Goal: Transaction & Acquisition: Purchase product/service

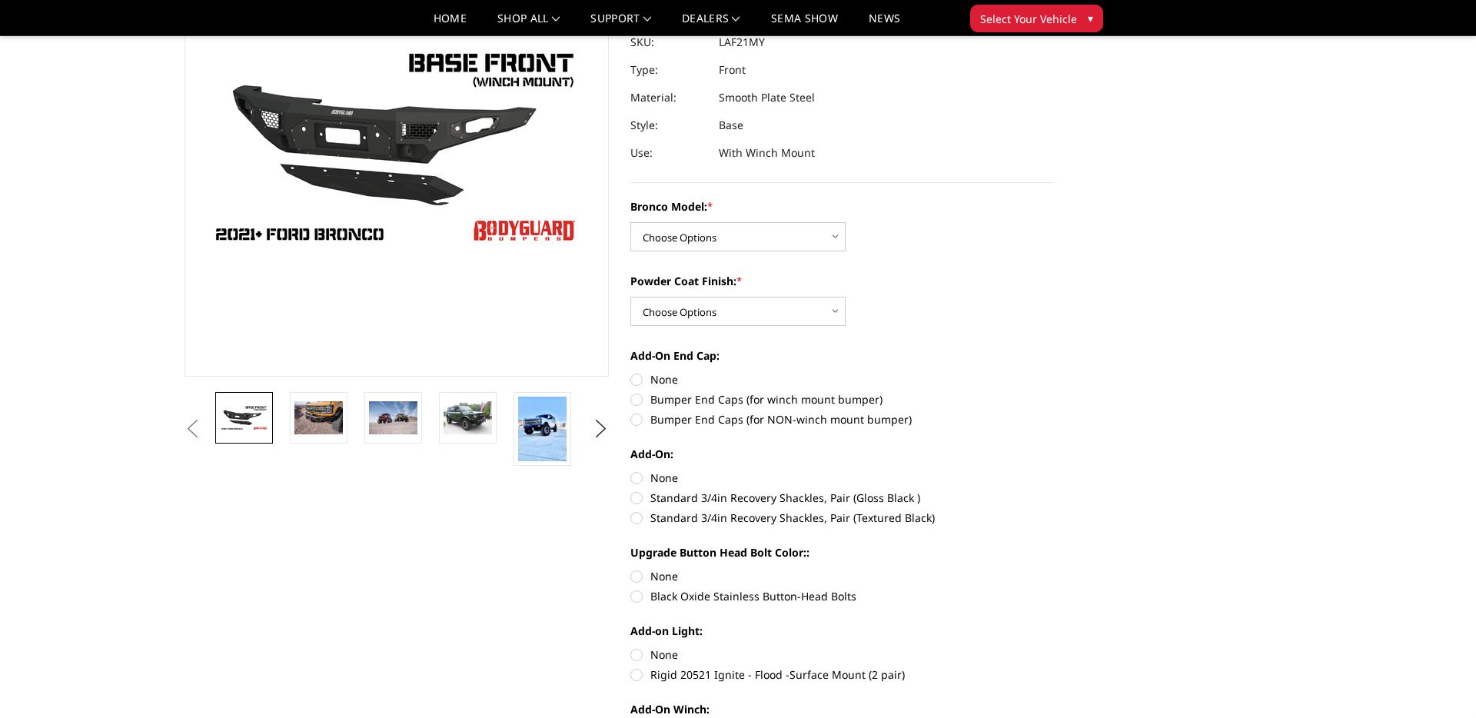
scroll to position [180, 0]
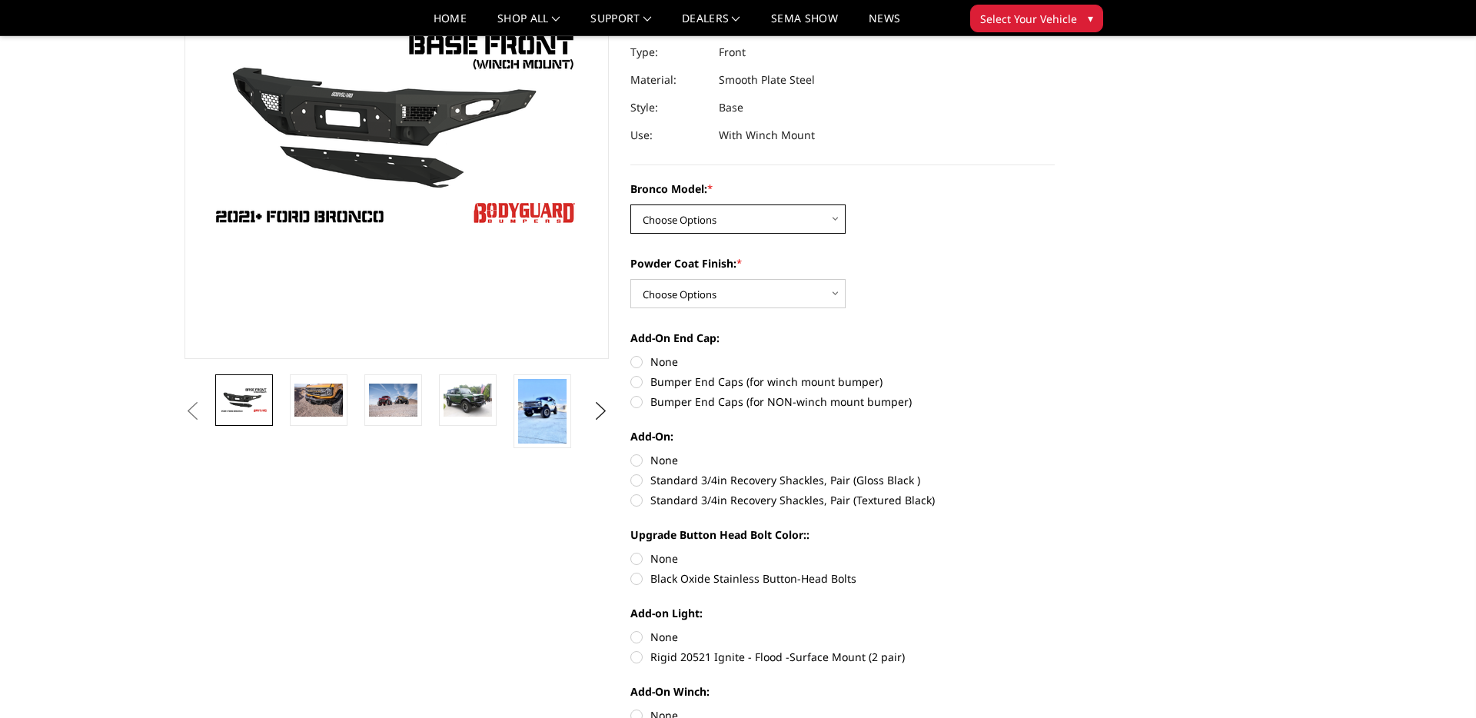
click at [706, 230] on select "Choose Options Base/Badlands/Wildtrak/etc. Raptor" at bounding box center [737, 218] width 215 height 29
select select "4008"
click at [630, 204] on select "Choose Options Base/Badlands/Wildtrak/etc. Raptor" at bounding box center [737, 218] width 215 height 29
click at [730, 299] on select "Choose Options Bare Metal Textured Black Powder Coat" at bounding box center [737, 293] width 215 height 29
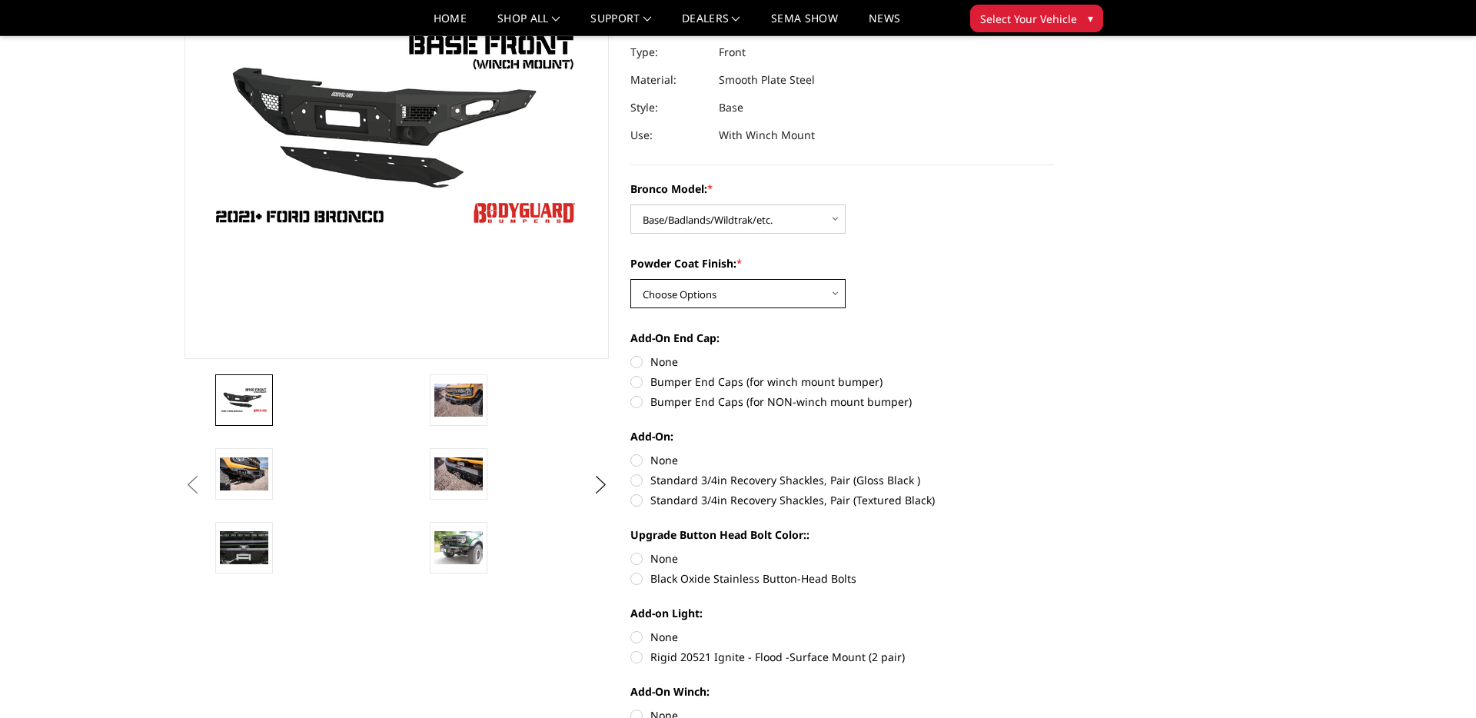
select select "4011"
click at [630, 279] on select "Choose Options Bare Metal Textured Black Powder Coat" at bounding box center [737, 293] width 215 height 29
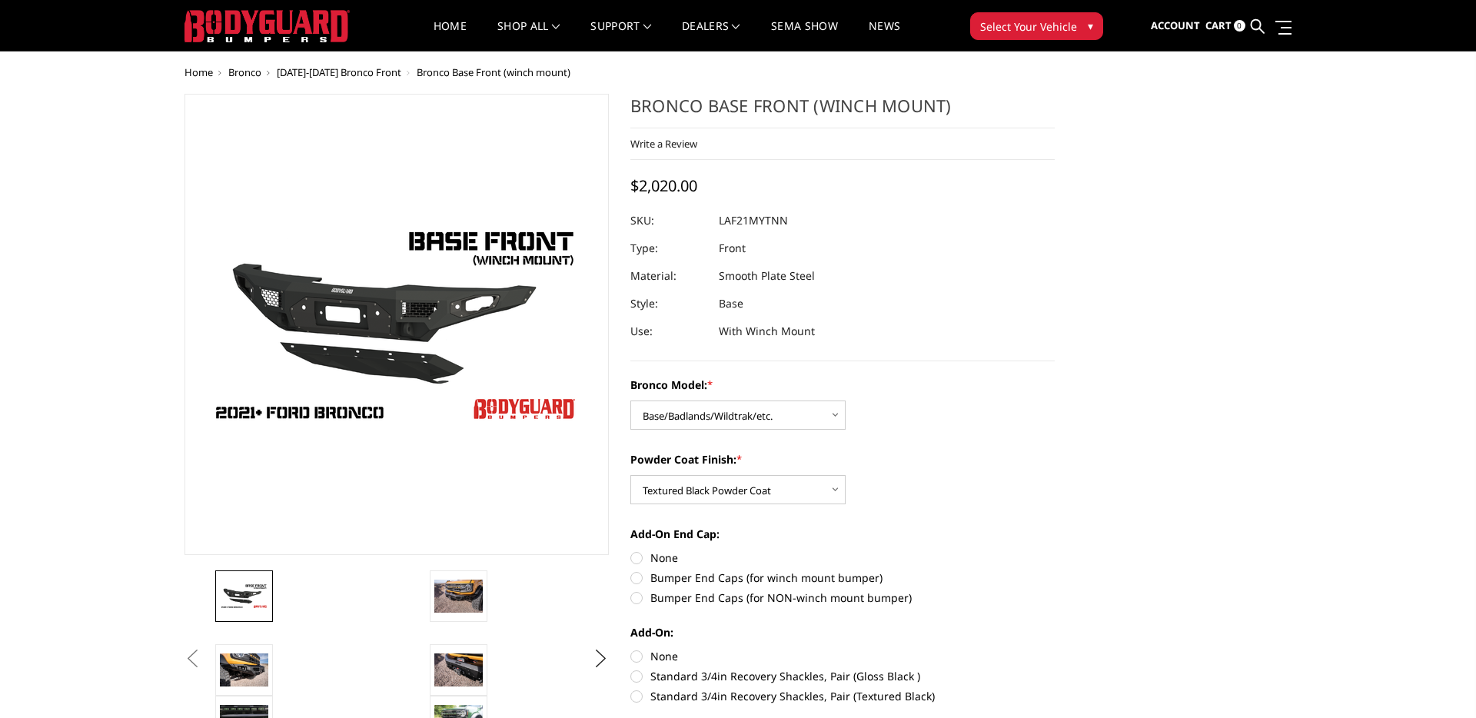
scroll to position [18, 0]
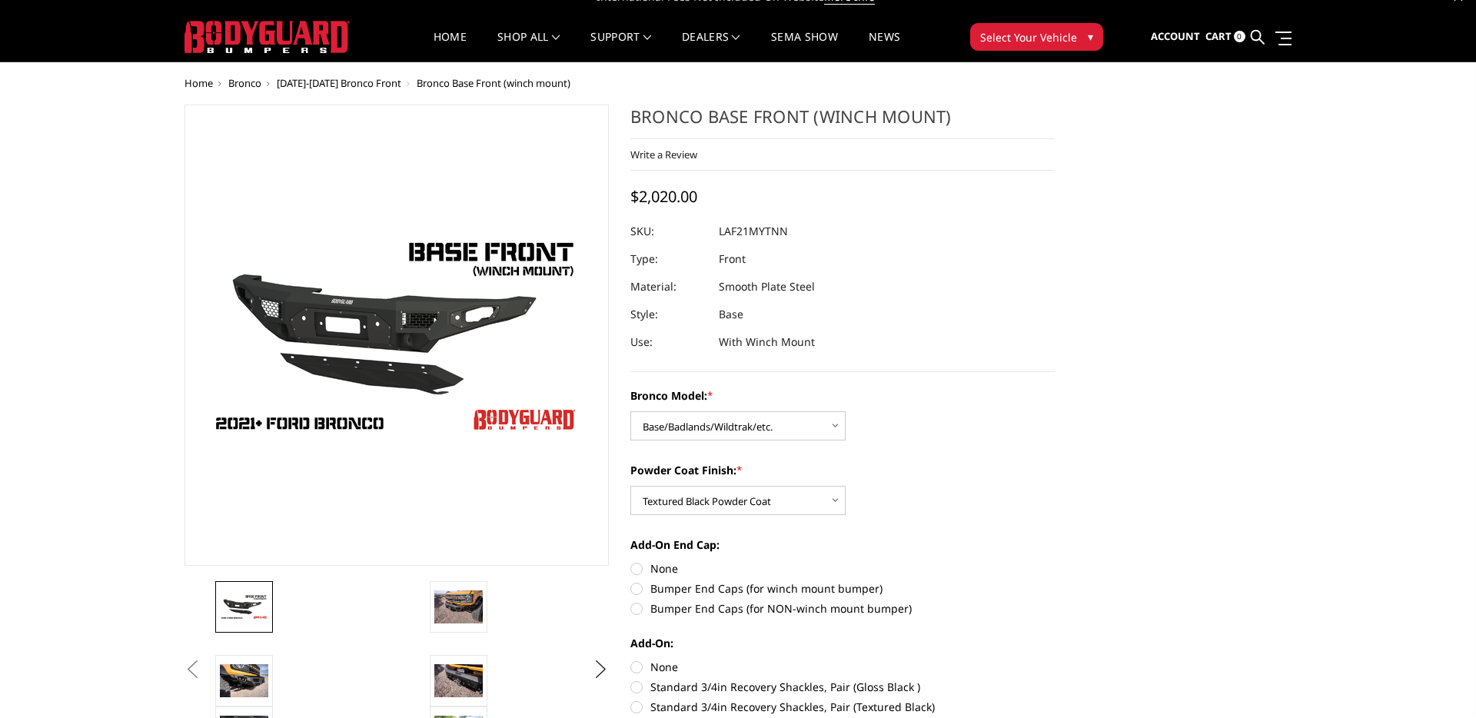
click at [331, 84] on span "[DATE]-[DATE] Bronco Front" at bounding box center [339, 83] width 125 height 14
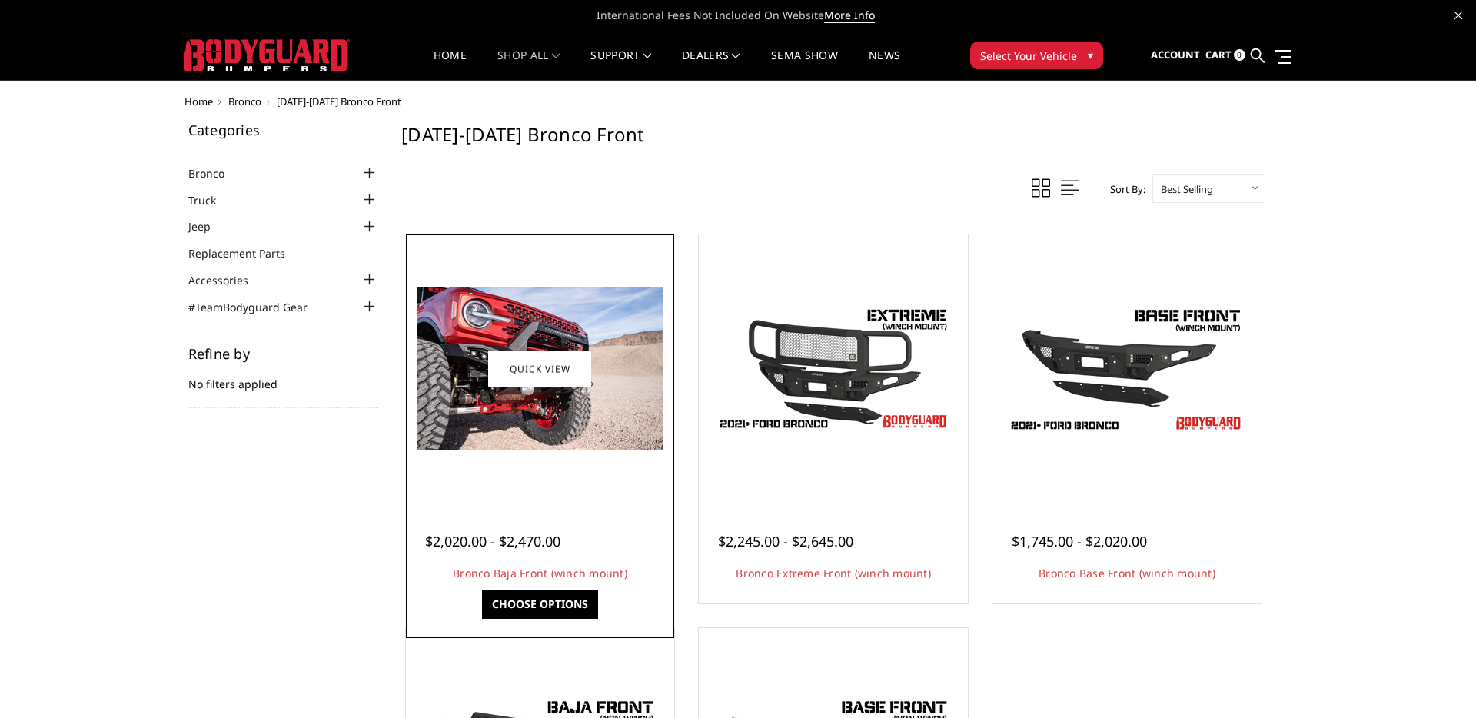
click at [580, 391] on img at bounding box center [540, 369] width 246 height 164
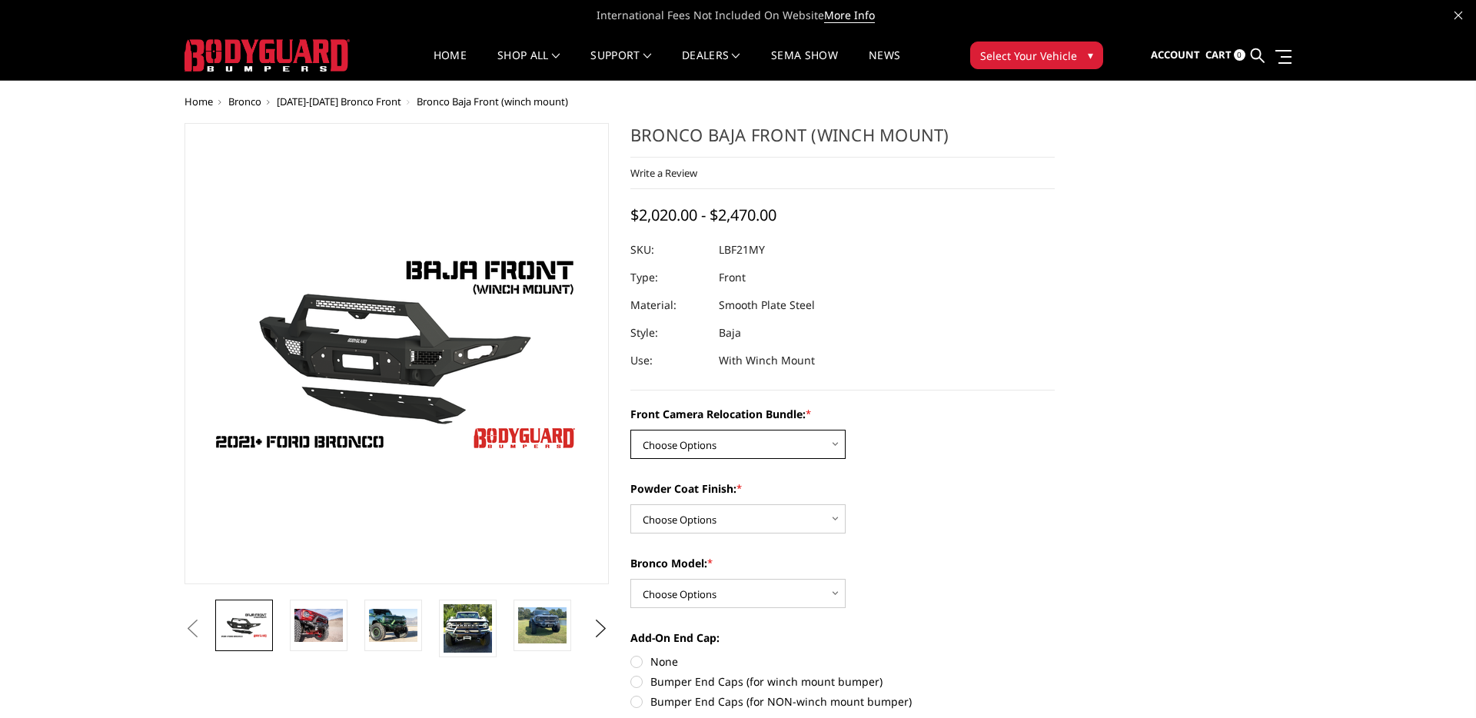
click at [765, 437] on select "Choose Options Without Front Camera Relocation With Front Camera Relocation (Ha…" at bounding box center [737, 444] width 215 height 29
select select "4017"
click at [630, 430] on select "Choose Options Without Front Camera Relocation With Front Camera Relocation (Ha…" at bounding box center [737, 444] width 215 height 29
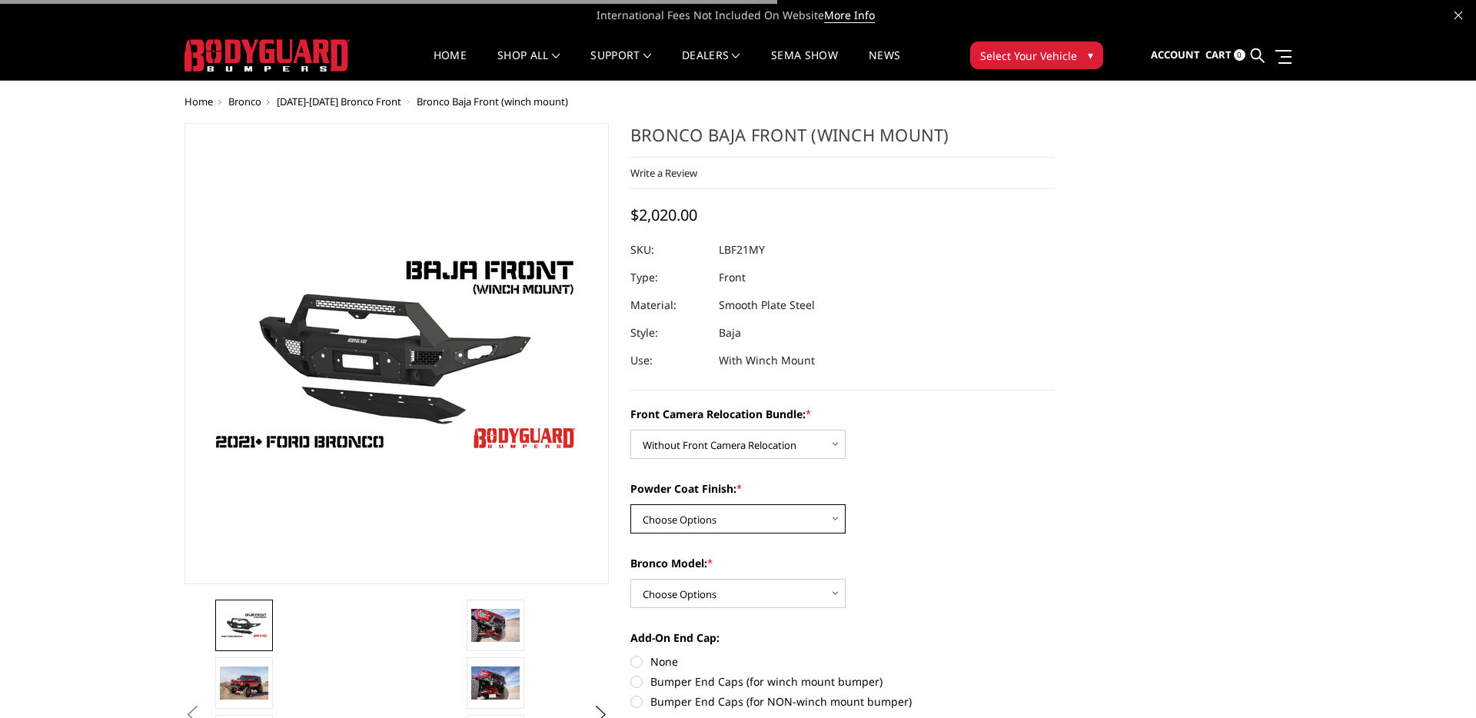
click at [713, 514] on select "Choose Options Textured Black Powder Coat Bare Metal" at bounding box center [737, 518] width 215 height 29
select select "4015"
click at [630, 504] on select "Choose Options Textured Black Powder Coat Bare Metal" at bounding box center [737, 518] width 215 height 29
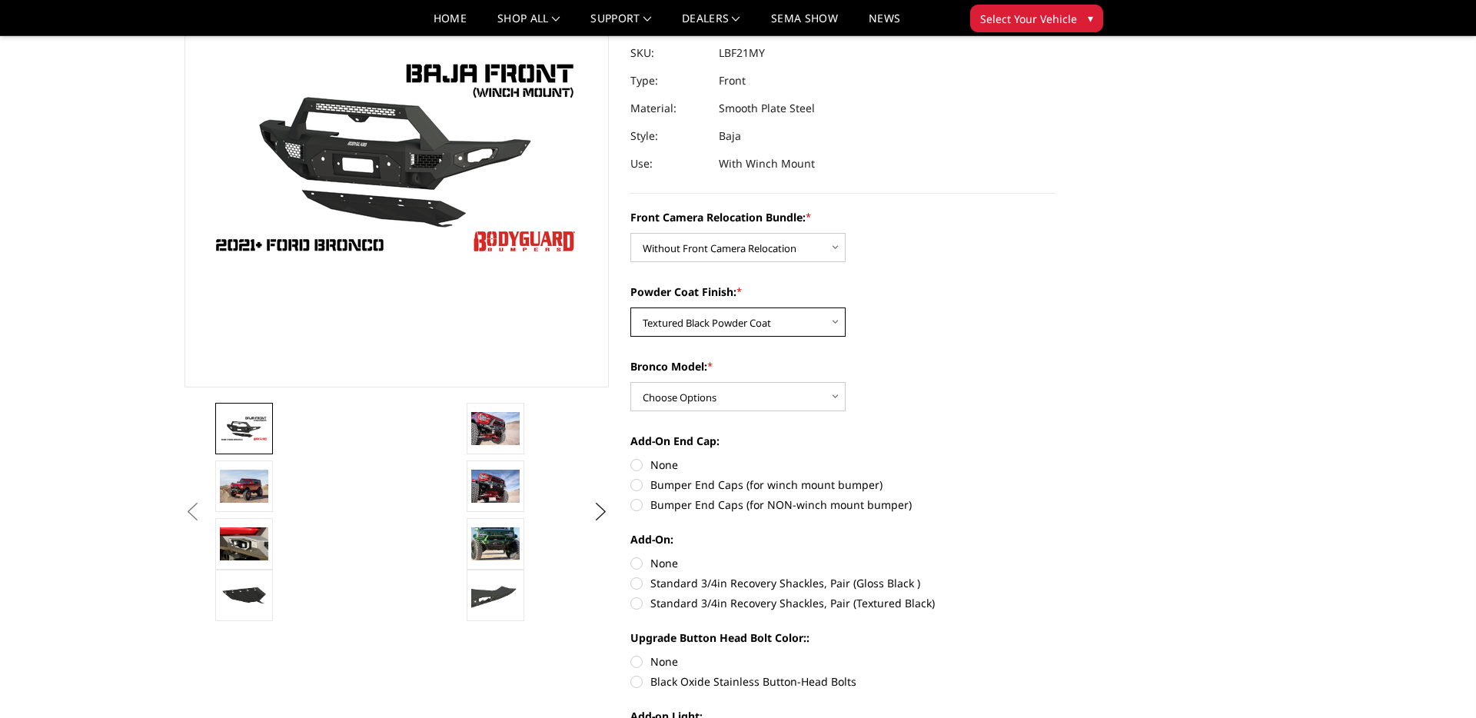
scroll to position [158, 0]
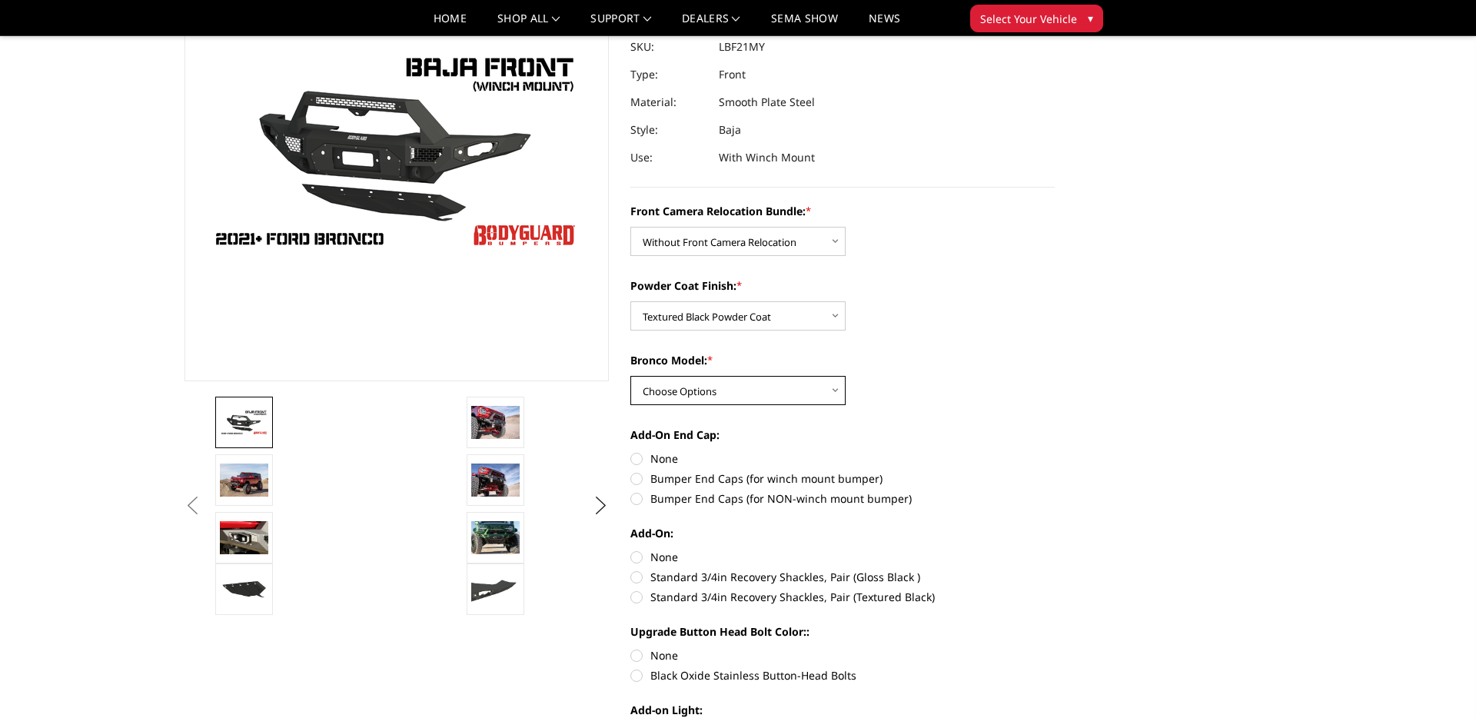
click at [710, 395] on select "Choose Options Raptor Base/Badlands/Wildtrak/etc." at bounding box center [737, 390] width 215 height 29
select select "4012"
click at [630, 376] on select "Choose Options Raptor Base/Badlands/Wildtrak/etc." at bounding box center [737, 390] width 215 height 29
click at [656, 480] on label "Bumper End Caps (for winch mount bumper)" at bounding box center [842, 478] width 424 height 16
click at [1055, 451] on input "Bumper End Caps (for winch mount bumper)" at bounding box center [1055, 450] width 1 height 1
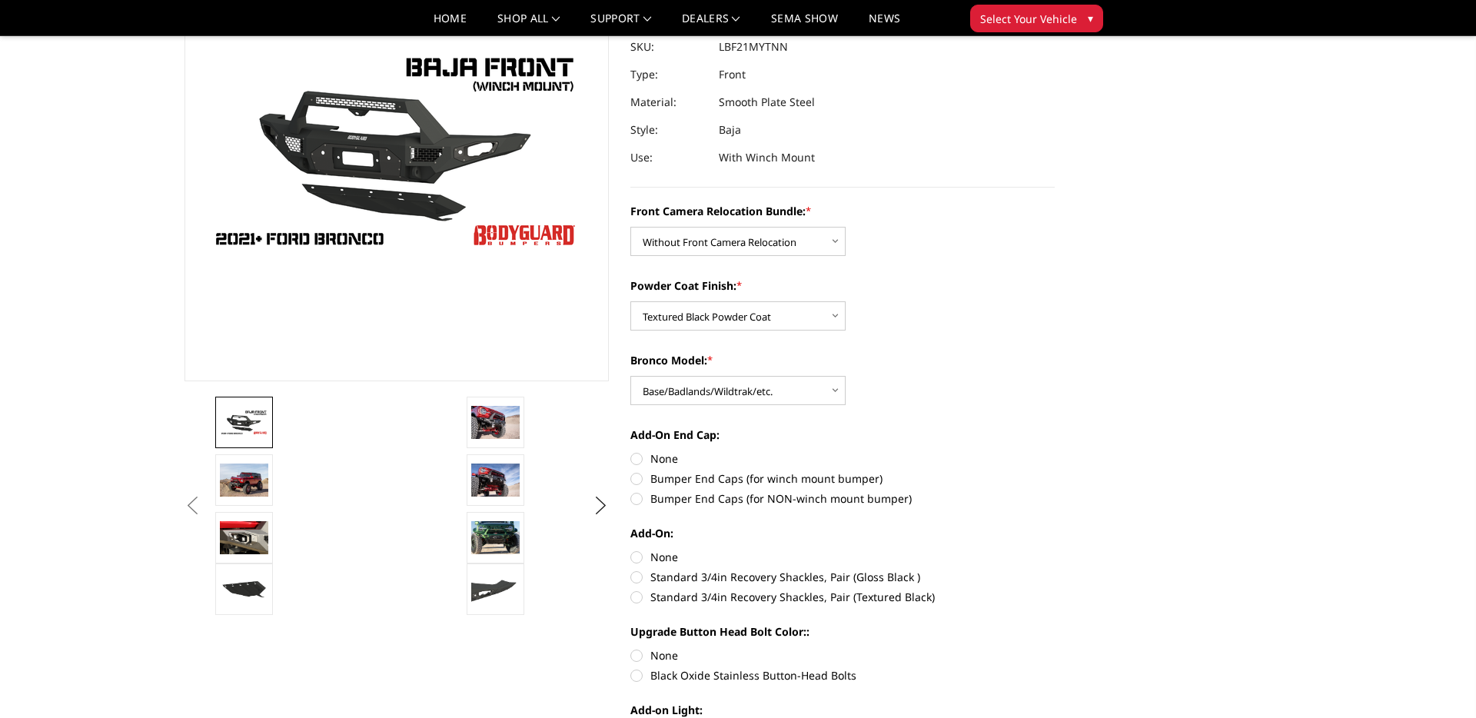
radio input "true"
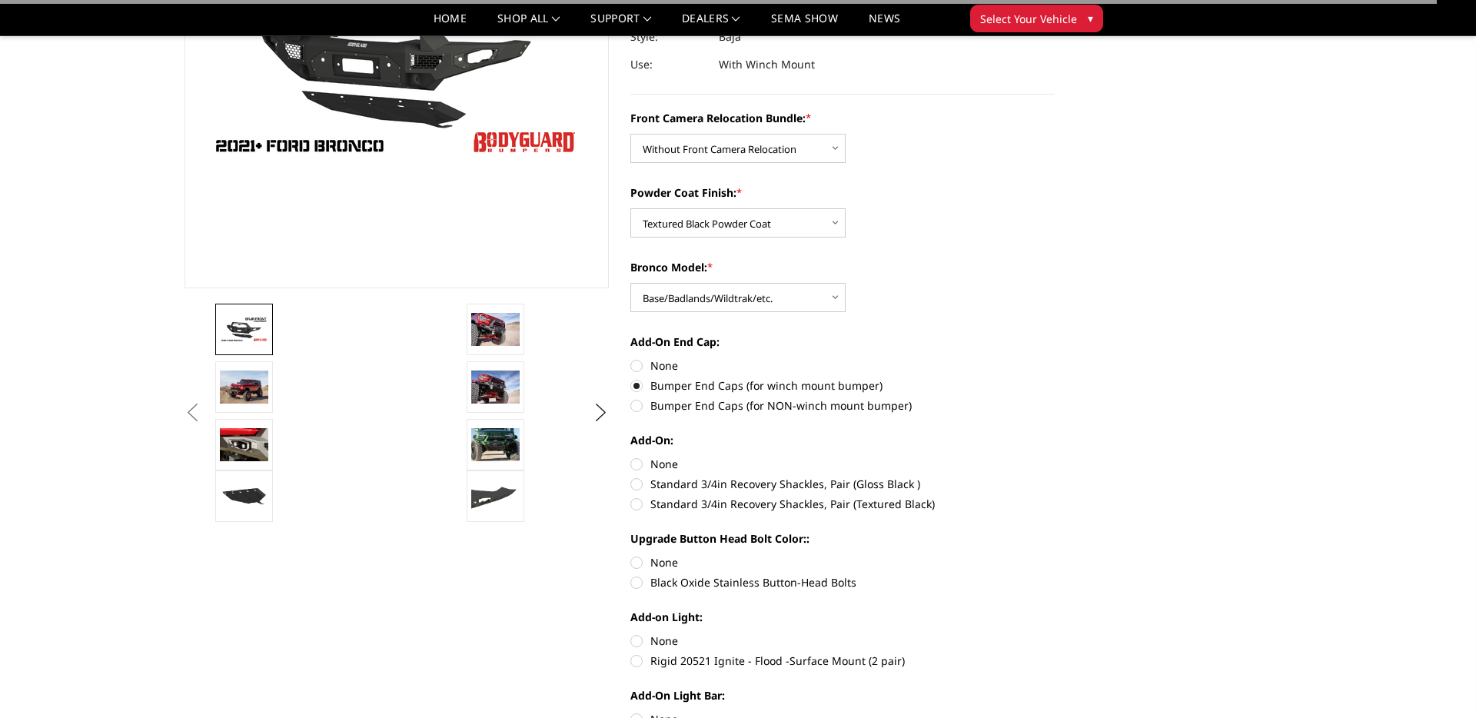
scroll to position [286, 0]
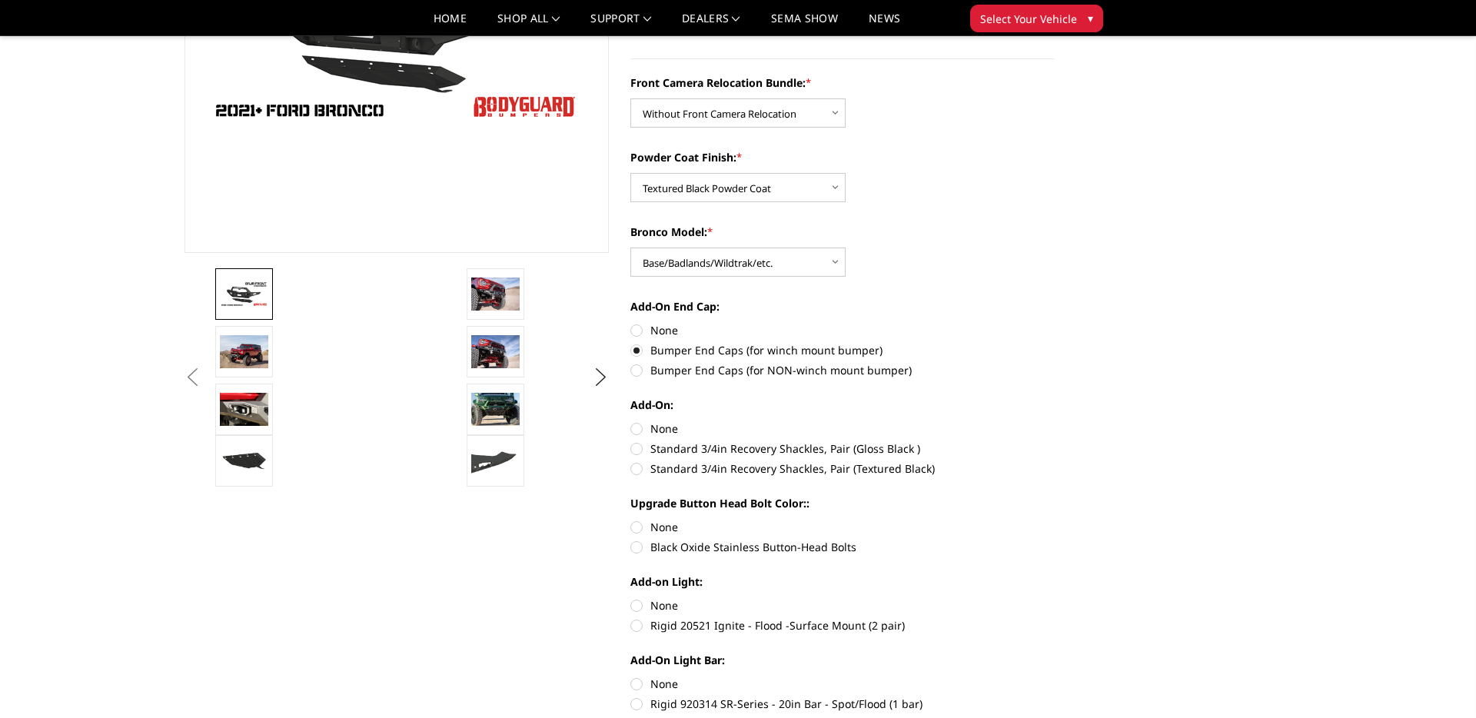
click at [669, 450] on label "Standard 3/4in Recovery Shackles, Pair (Gloss Black )" at bounding box center [842, 448] width 424 height 16
click at [1055, 421] on input "Standard 3/4in Recovery Shackles, Pair (Gloss Black )" at bounding box center [1055, 420] width 1 height 1
radio input "true"
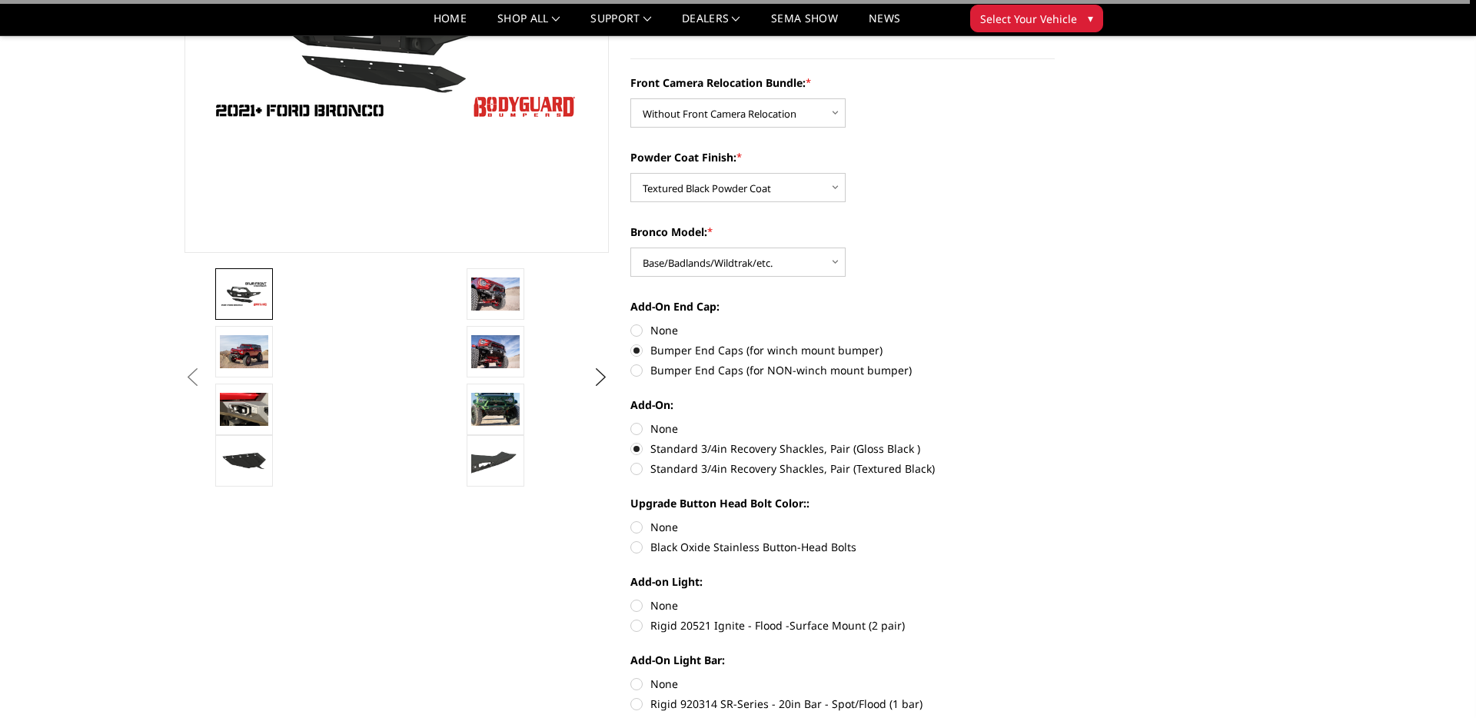
click at [756, 487] on div "Front Camera Relocation Bundle: * Choose Options Without Front Camera Relocatio…" at bounding box center [842, 471] width 424 height 793
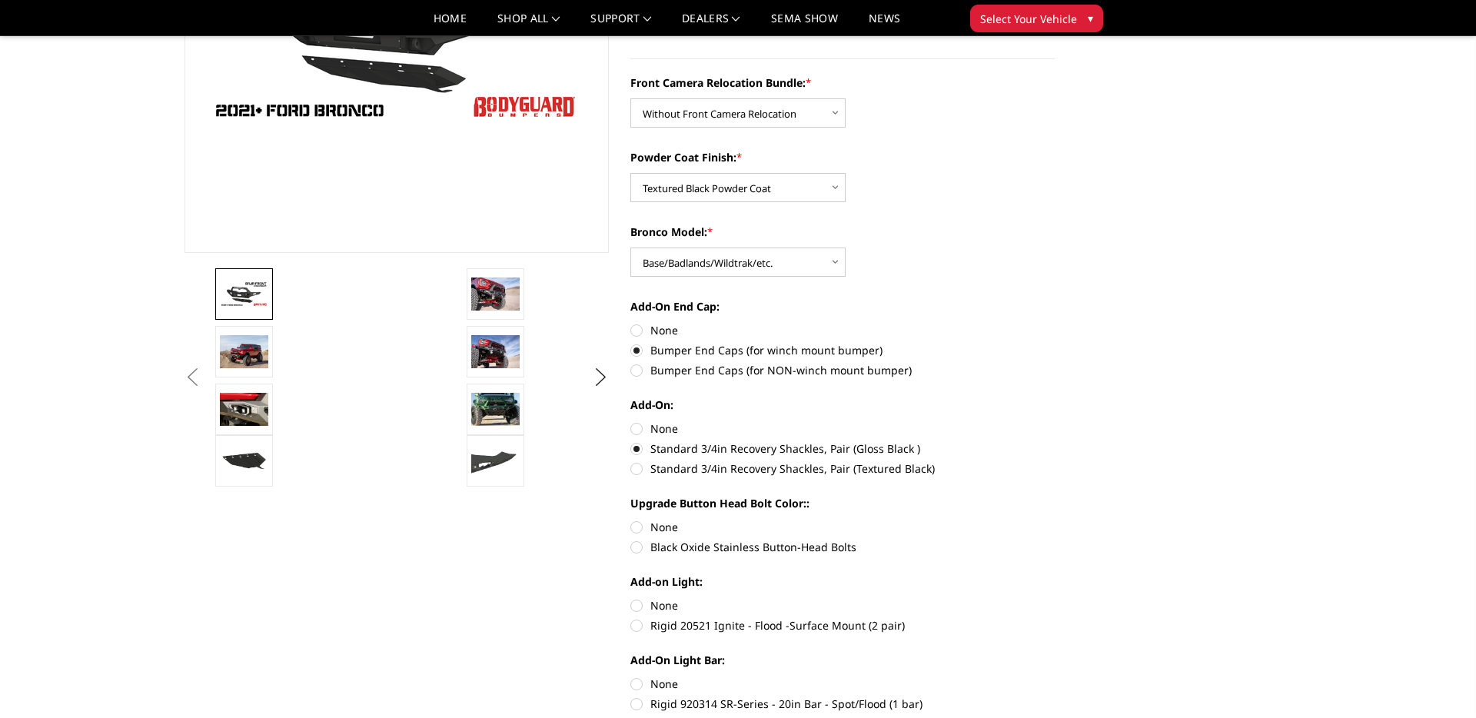
click at [756, 475] on label "Standard 3/4in Recovery Shackles, Pair (Textured Black)" at bounding box center [842, 468] width 424 height 16
click at [1055, 441] on input "Standard 3/4in Recovery Shackles, Pair (Textured Black)" at bounding box center [1055, 440] width 1 height 1
radio input "true"
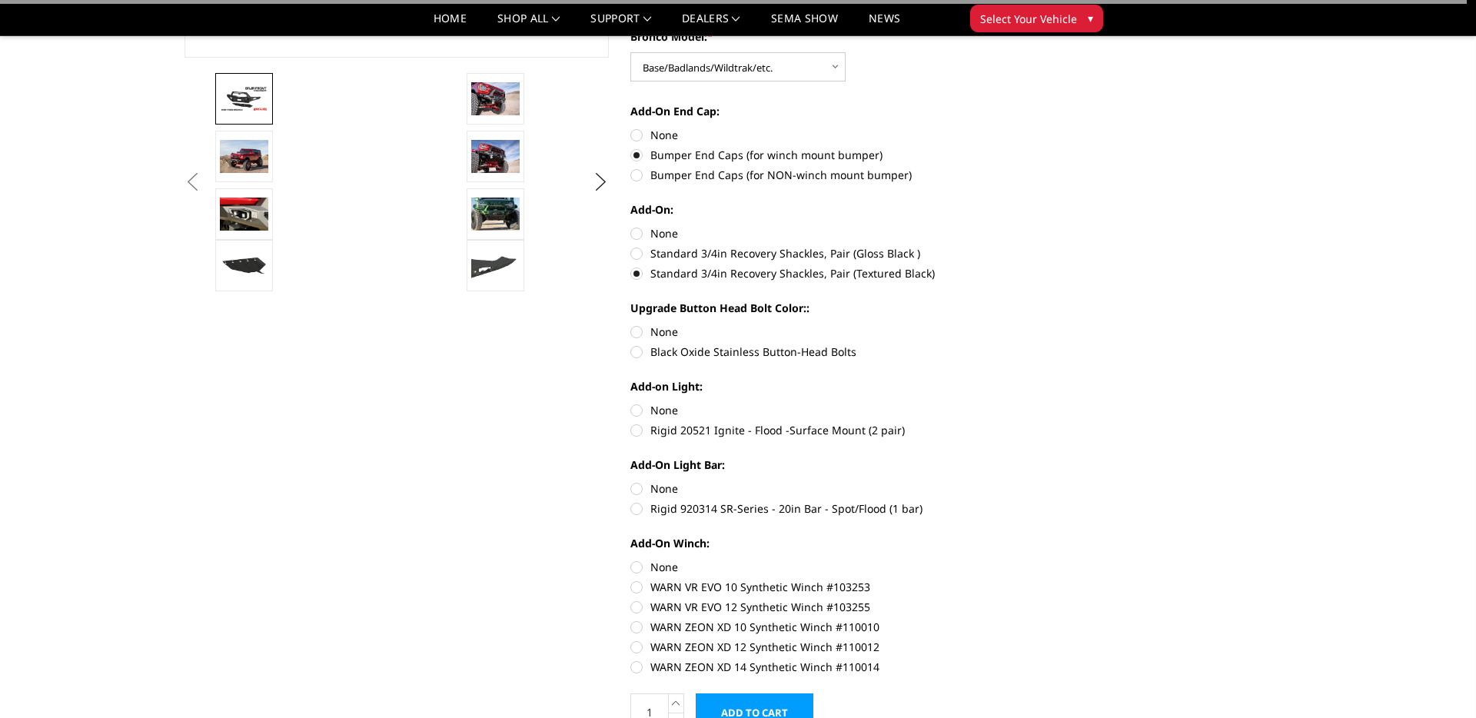
scroll to position [484, 0]
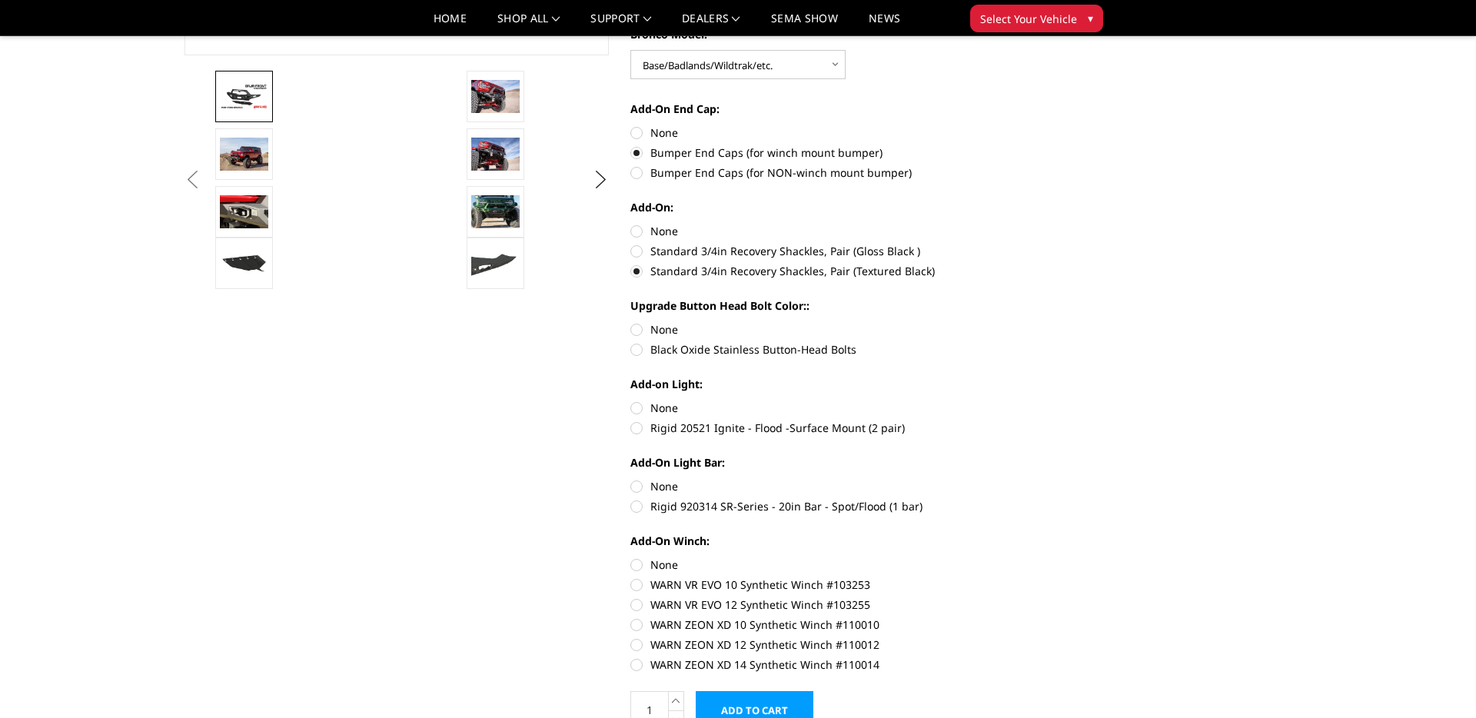
click at [650, 335] on label "None" at bounding box center [842, 329] width 424 height 16
click at [631, 322] on input "None" at bounding box center [630, 321] width 1 height 1
radio input "true"
click at [663, 398] on div "Add-on Light: None Rigid 20521 Ignite - Flood -Surface Mount (2 pair)" at bounding box center [842, 404] width 424 height 57
click at [663, 409] on label "None" at bounding box center [842, 408] width 424 height 16
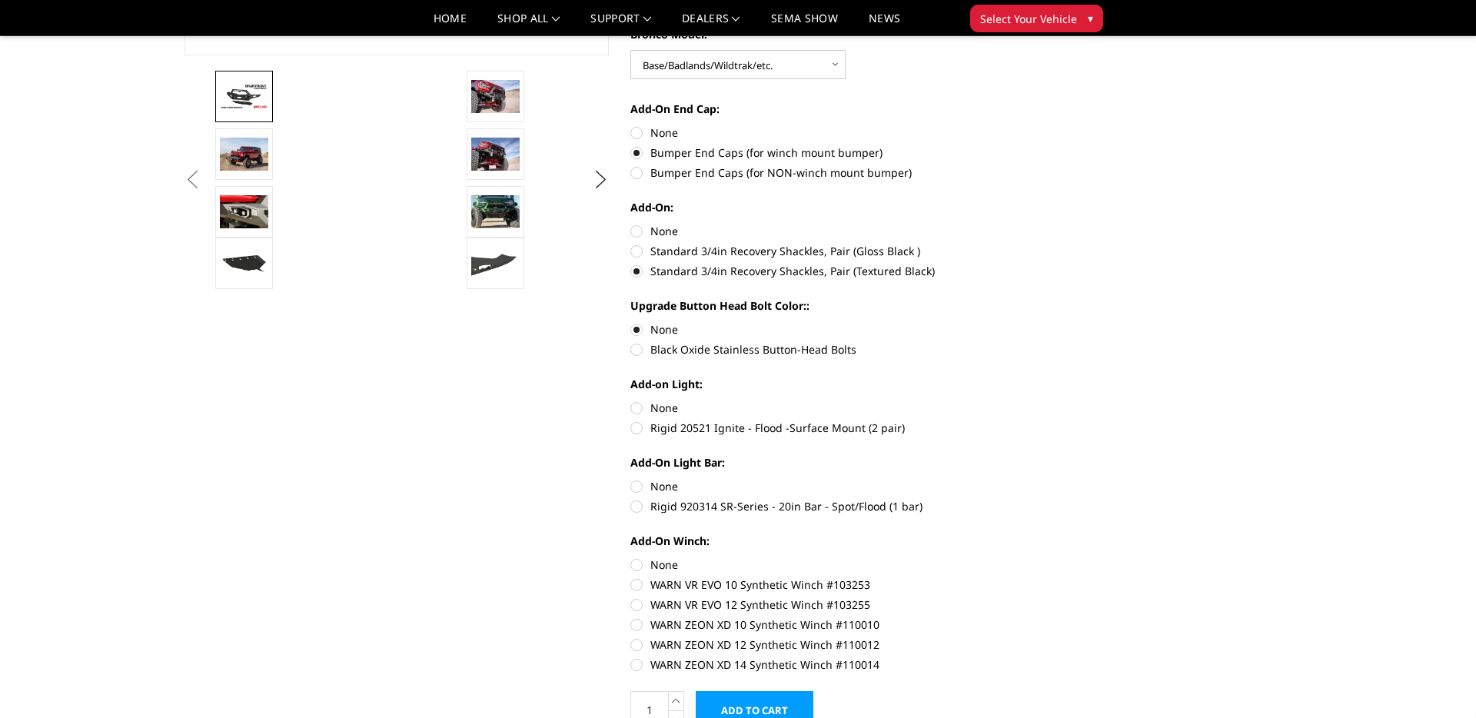
click at [631, 401] on input "None" at bounding box center [630, 400] width 1 height 1
radio input "true"
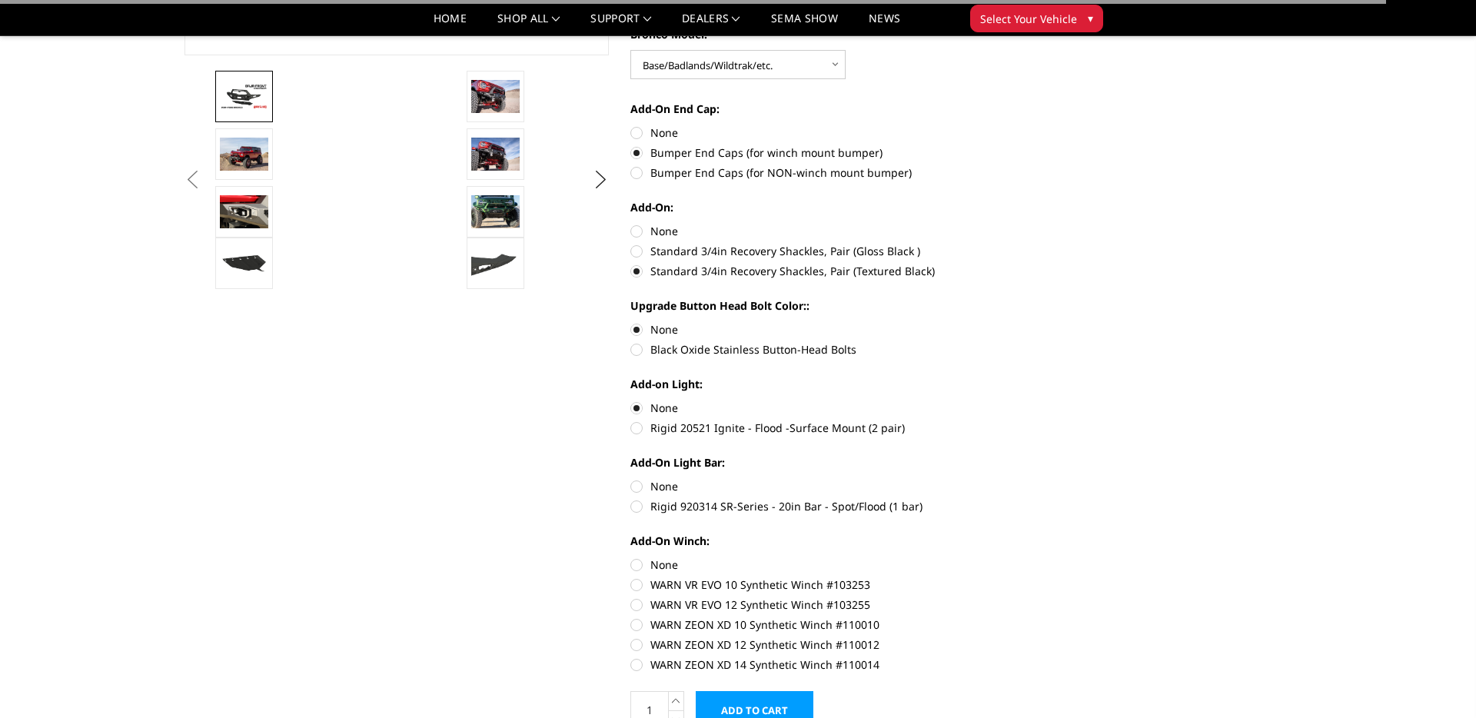
click at [662, 488] on label "None" at bounding box center [842, 486] width 424 height 16
click at [631, 479] on input "None" at bounding box center [630, 478] width 1 height 1
radio input "true"
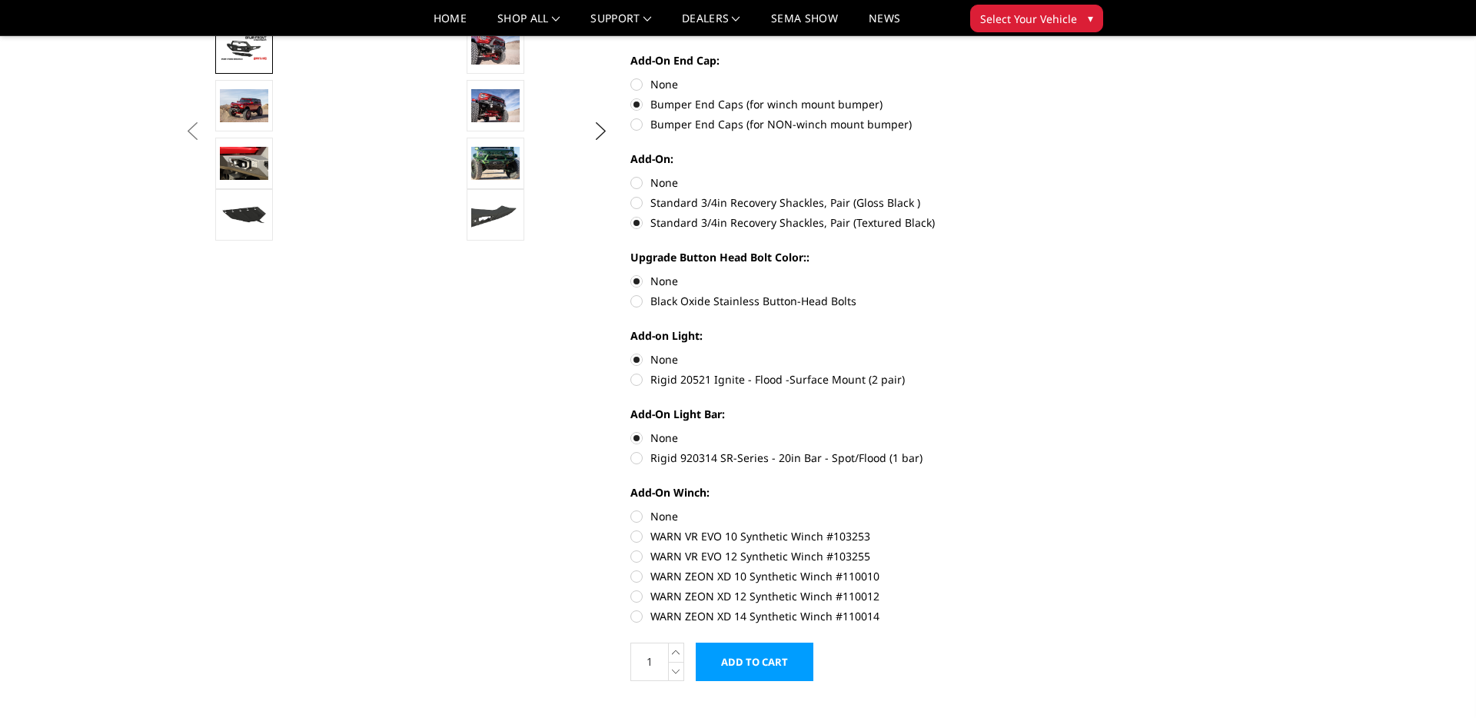
scroll to position [533, 0]
click at [633, 533] on label "WARN VR EVO 10 Synthetic Winch #103253" at bounding box center [842, 535] width 424 height 16
click at [1055, 508] on input "WARN VR EVO 10 Synthetic Winch #103253" at bounding box center [1055, 507] width 1 height 1
radio input "true"
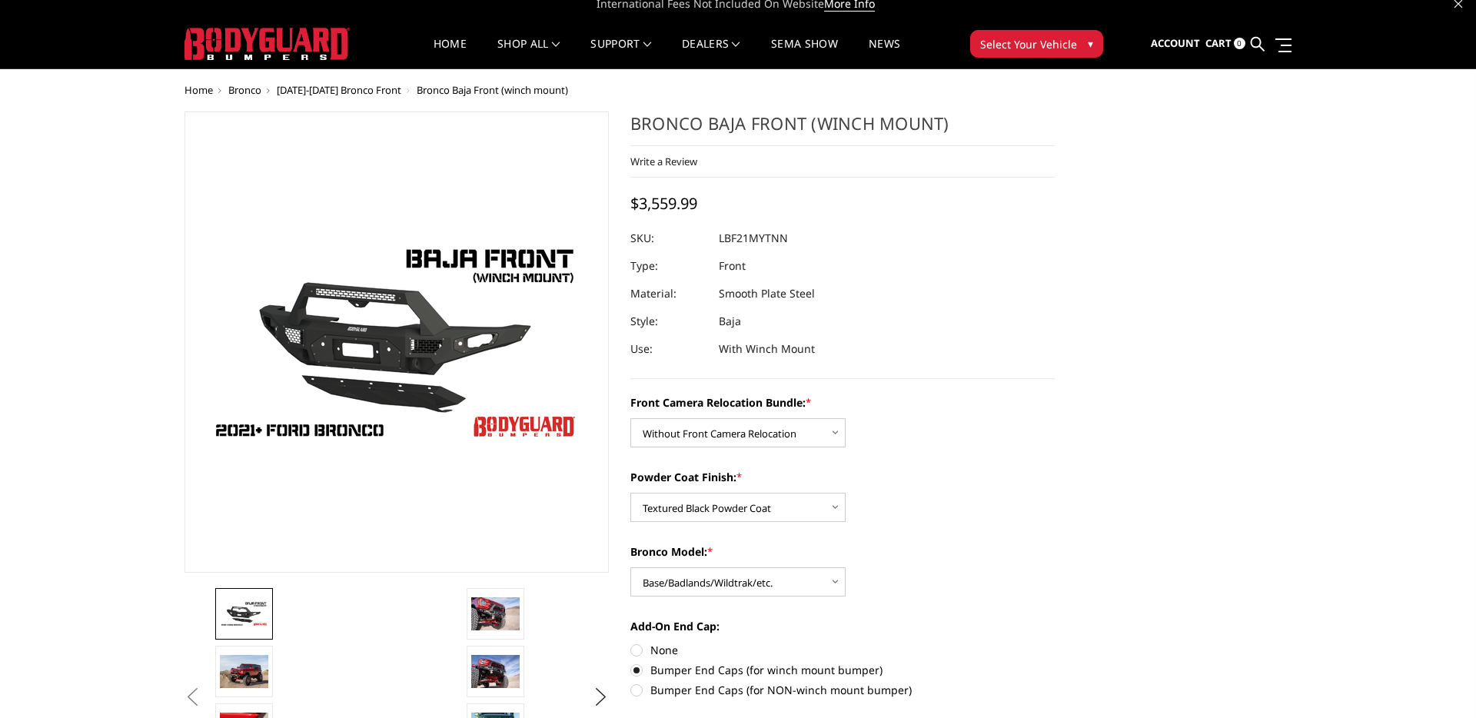
scroll to position [0, 0]
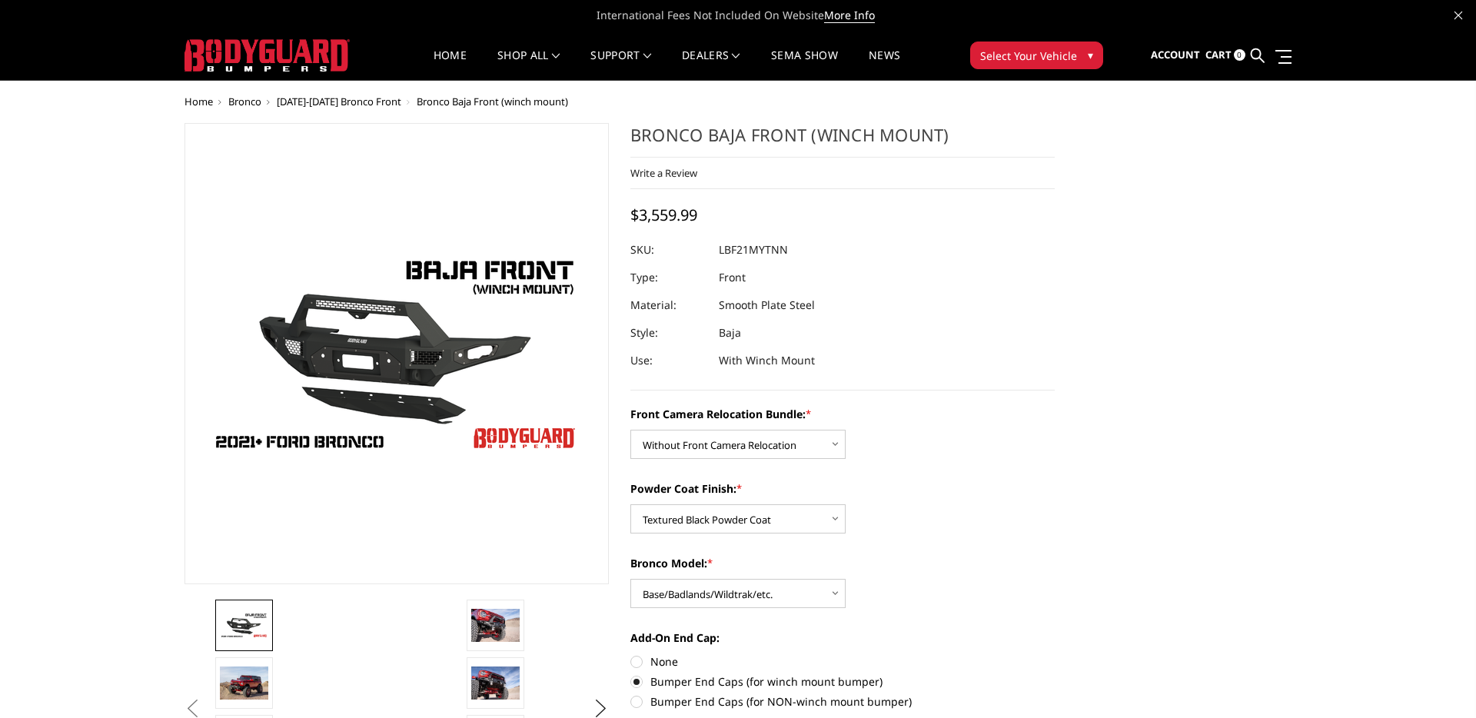
drag, startPoint x: 791, startPoint y: 248, endPoint x: 718, endPoint y: 251, distance: 73.1
click at [718, 251] on dl "SKU: LBF21MYTNN UPC: Type: Front Material: Smooth Plate Steel Style: Baja Use: …" at bounding box center [842, 305] width 424 height 138
drag, startPoint x: 789, startPoint y: 247, endPoint x: 718, endPoint y: 245, distance: 70.7
click at [718, 245] on dl "SKU: LBF21MYTNN UPC: Type: Front Material: Smooth Plate Steel Style: Baja Use: …" at bounding box center [842, 305] width 424 height 138
drag, startPoint x: 716, startPoint y: 246, endPoint x: 787, endPoint y: 247, distance: 71.5
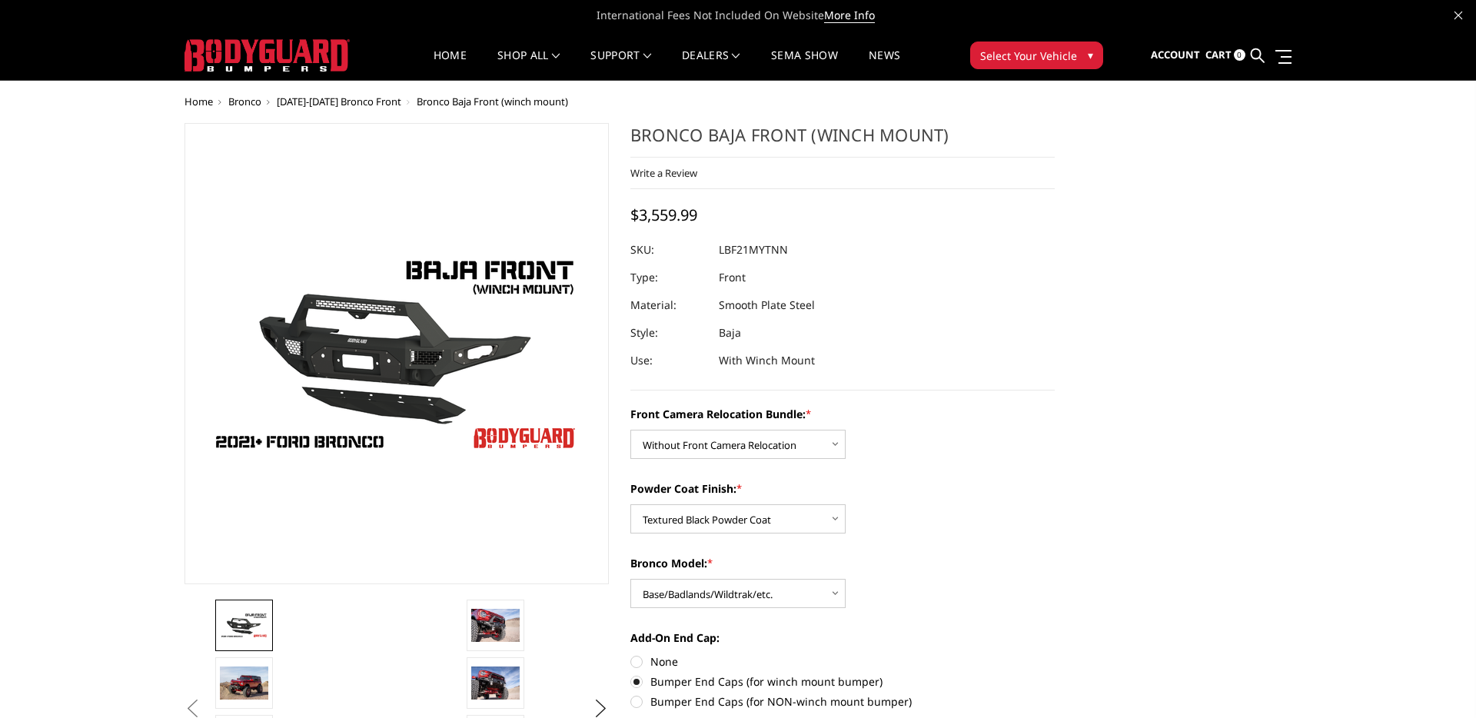
click at [787, 246] on div at bounding box center [842, 250] width 424 height 28
click at [787, 247] on div at bounding box center [842, 250] width 424 height 28
drag, startPoint x: 787, startPoint y: 247, endPoint x: 700, endPoint y: 253, distance: 87.1
click at [700, 253] on dl "SKU: LBF21MYTNN UPC: Type: Front Material: Smooth Plate Steel Style: Baja Use: …" at bounding box center [842, 305] width 424 height 138
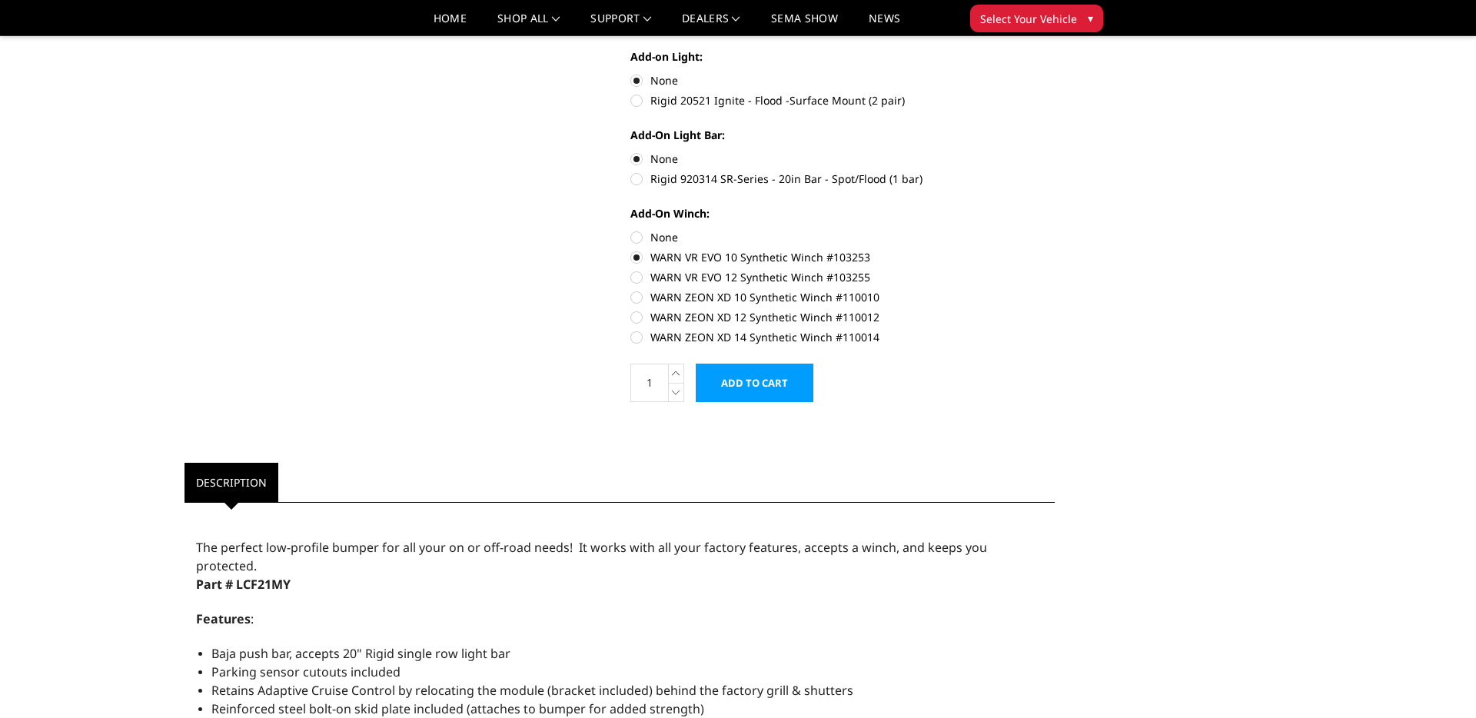
scroll to position [822, 0]
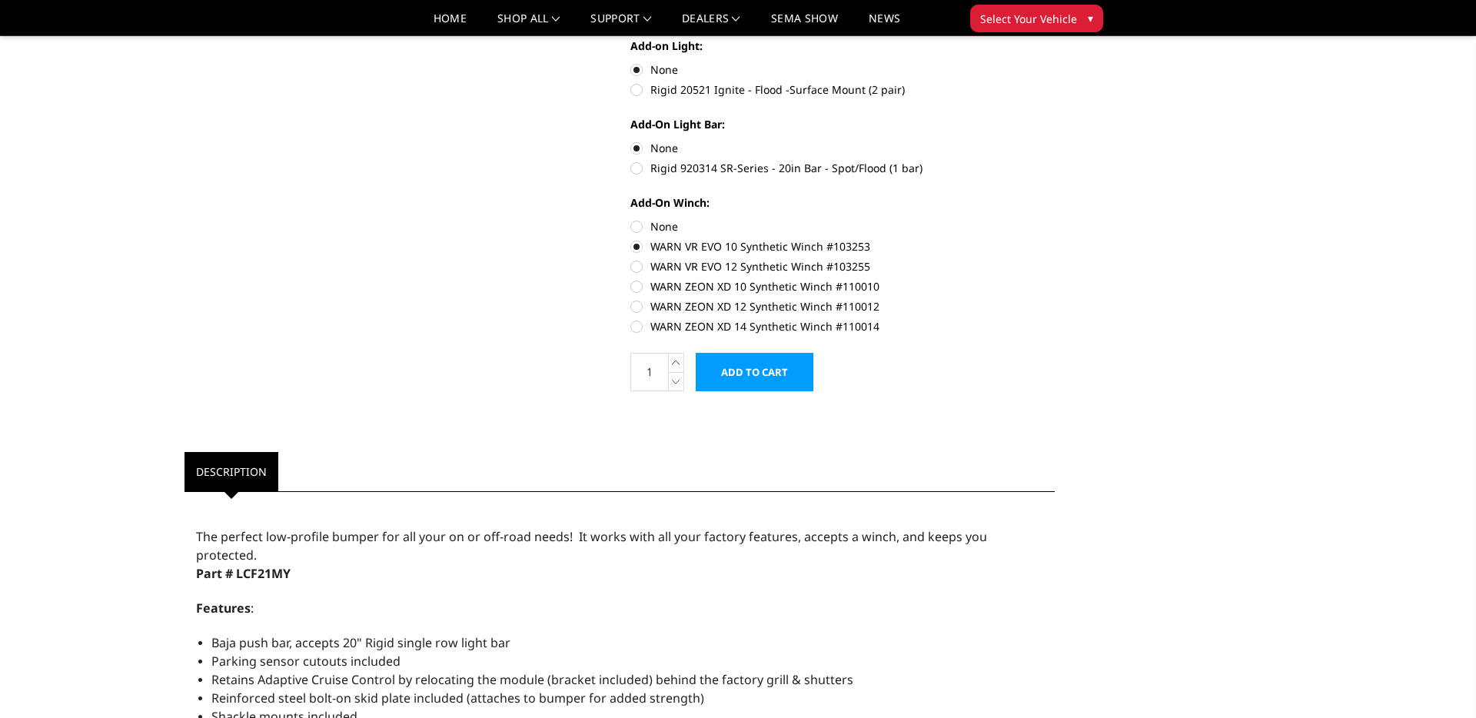
click at [659, 228] on label "None" at bounding box center [842, 226] width 424 height 16
click at [631, 219] on input "None" at bounding box center [630, 218] width 1 height 1
radio input "true"
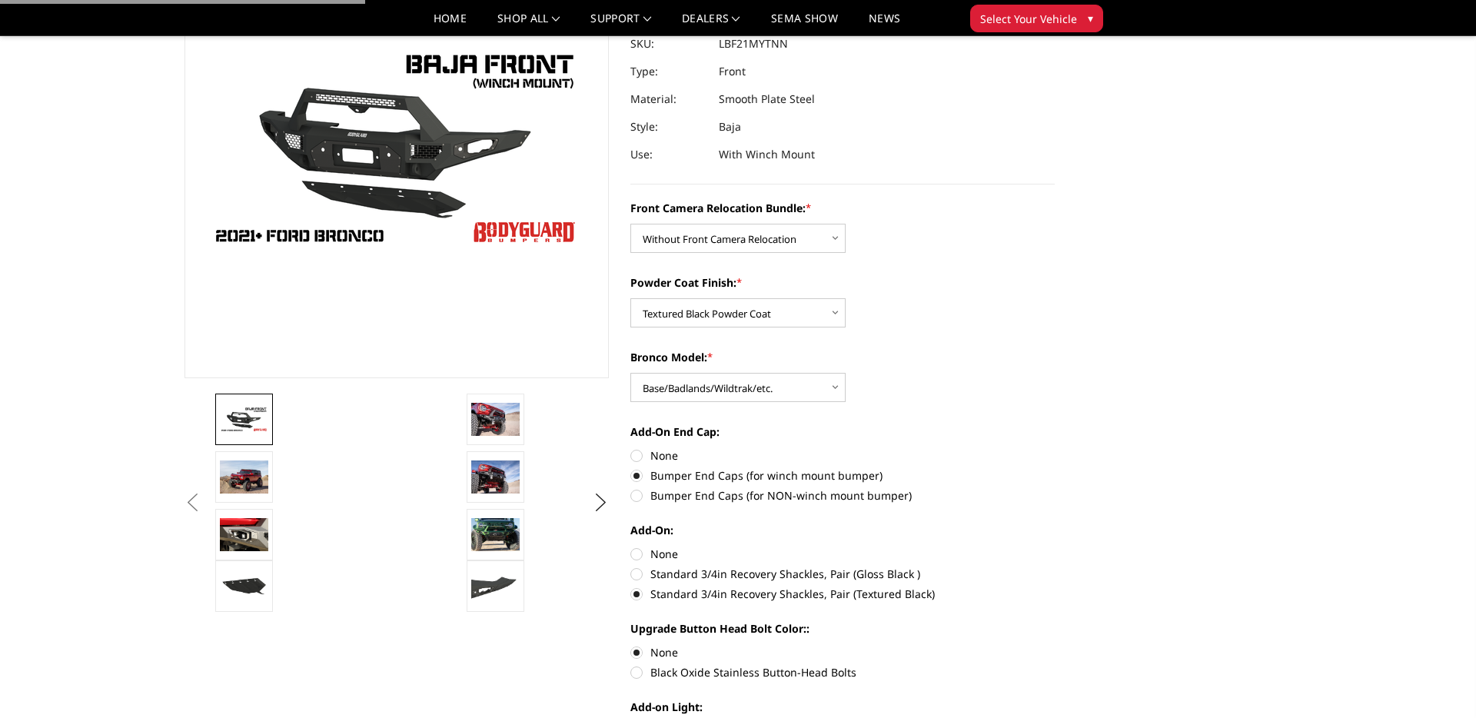
scroll to position [0, 0]
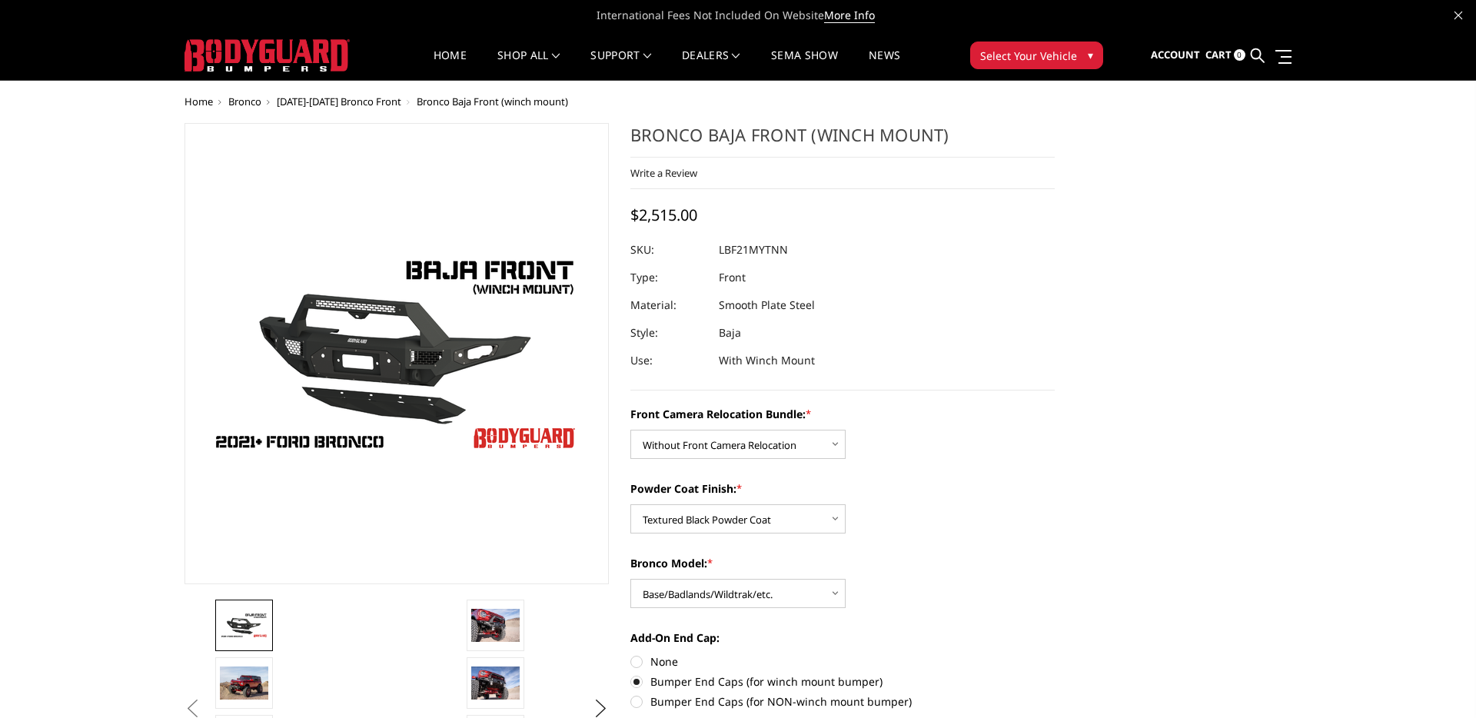
click at [779, 256] on dd "LBF21MYTNN" at bounding box center [753, 250] width 69 height 28
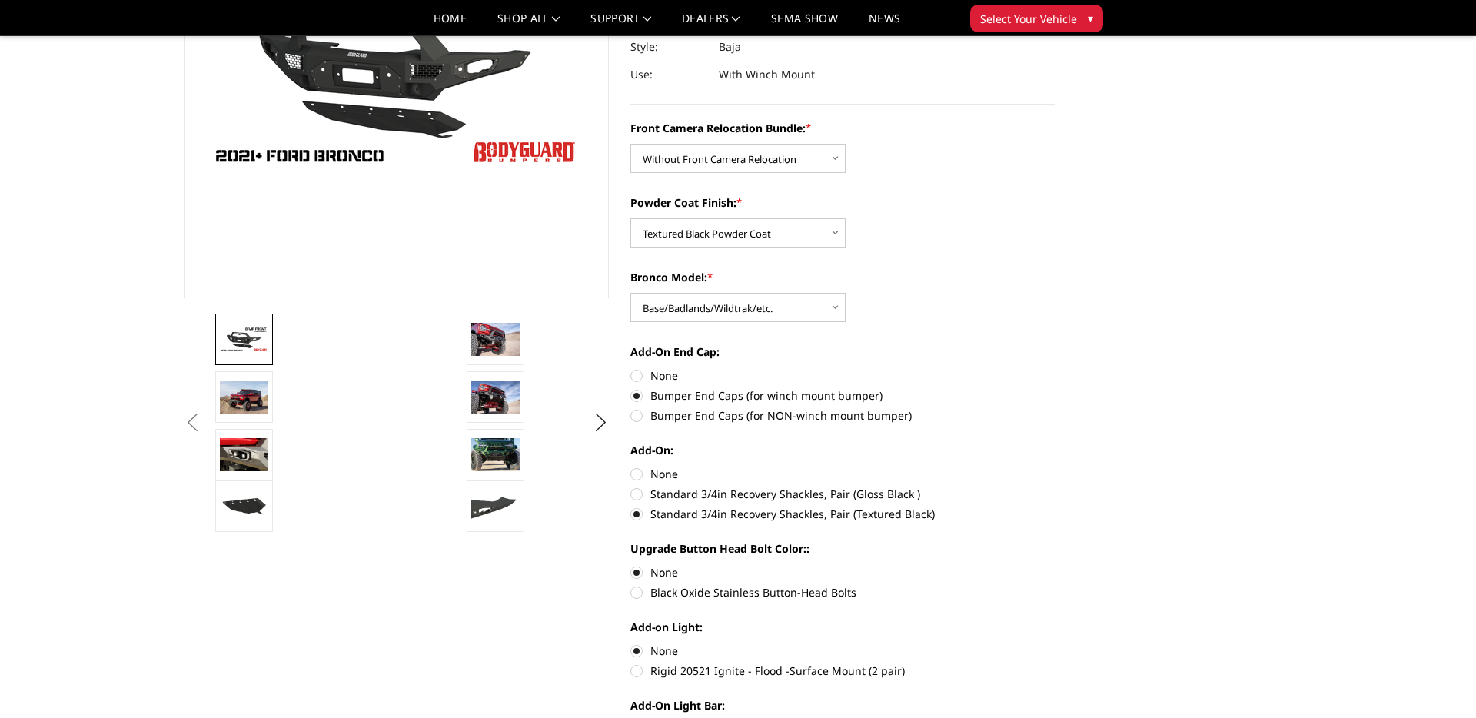
scroll to position [249, 0]
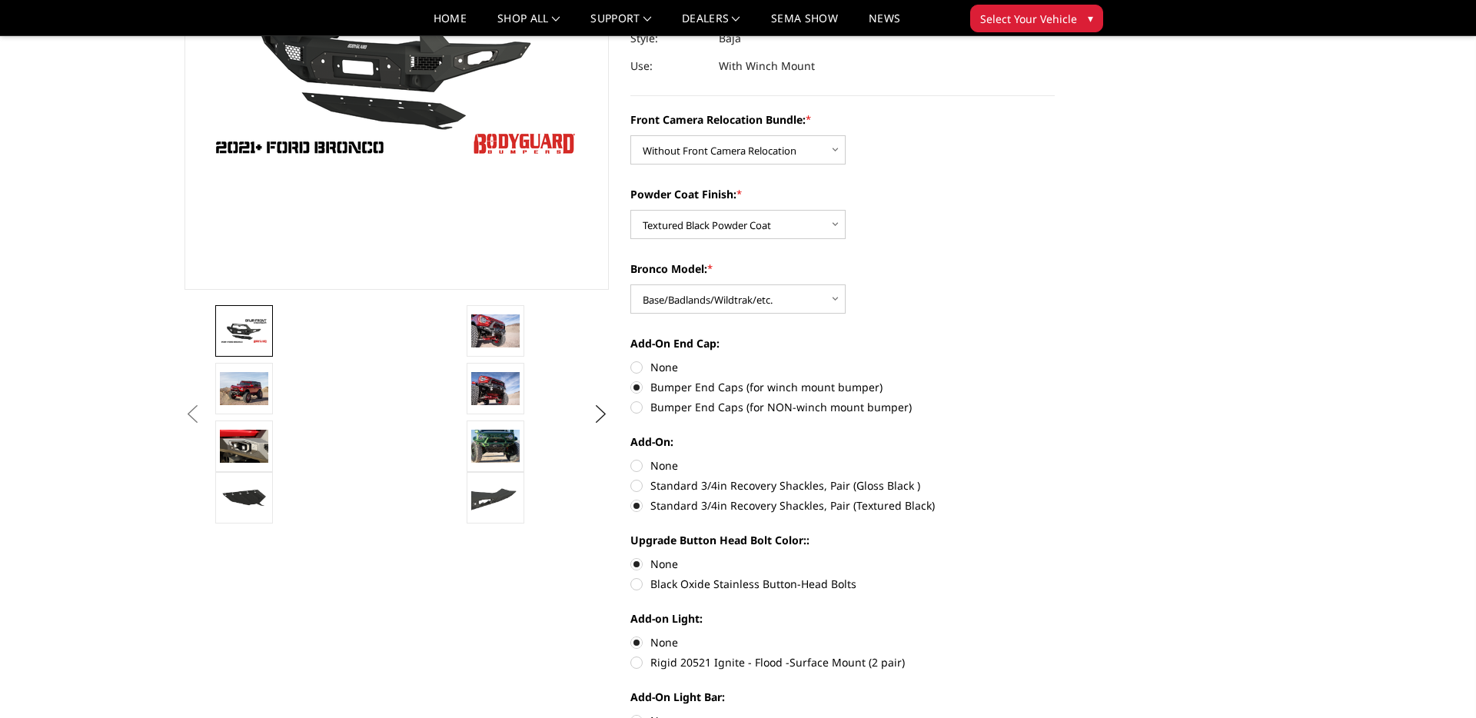
click at [648, 484] on label "Standard 3/4in Recovery Shackles, Pair (Gloss Black )" at bounding box center [842, 485] width 424 height 16
click at [1055, 458] on input "Standard 3/4in Recovery Shackles, Pair (Gloss Black )" at bounding box center [1055, 457] width 1 height 1
radio input "true"
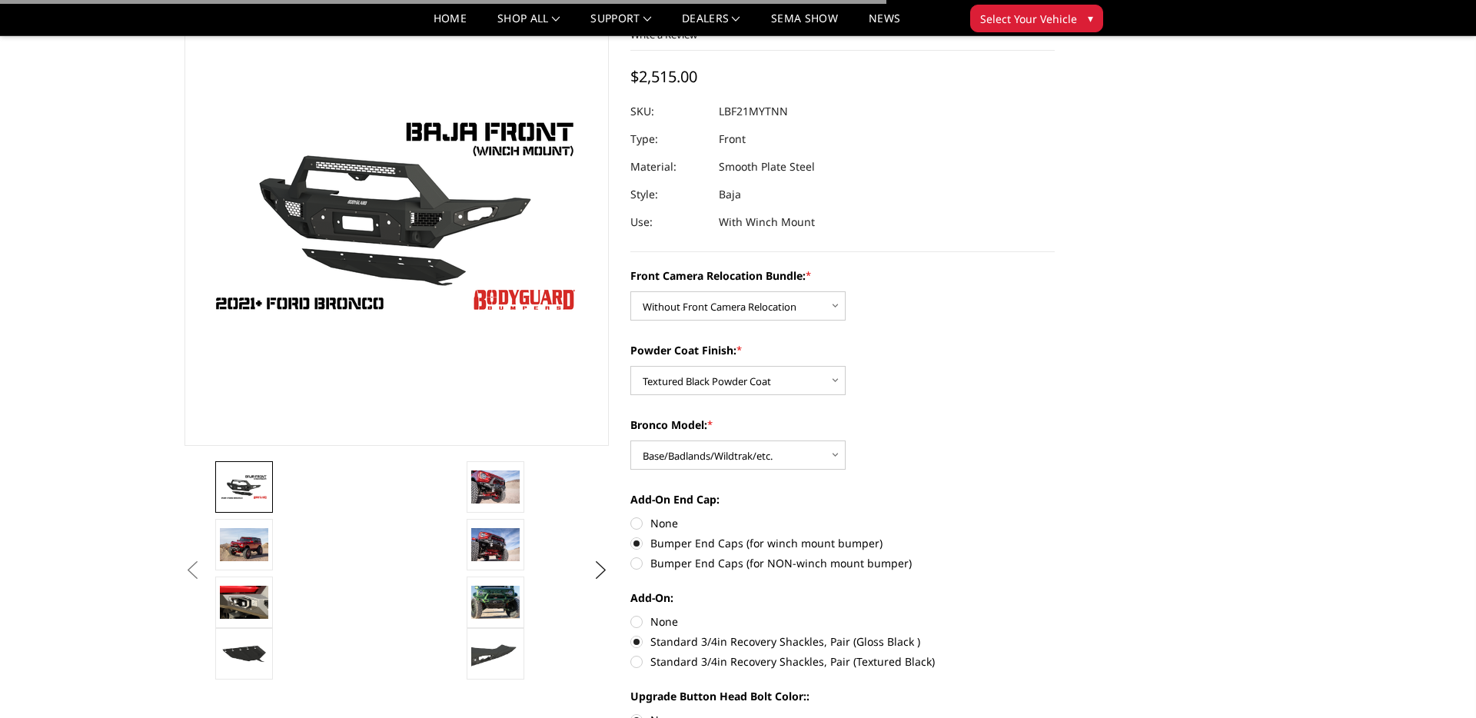
scroll to position [91, 0]
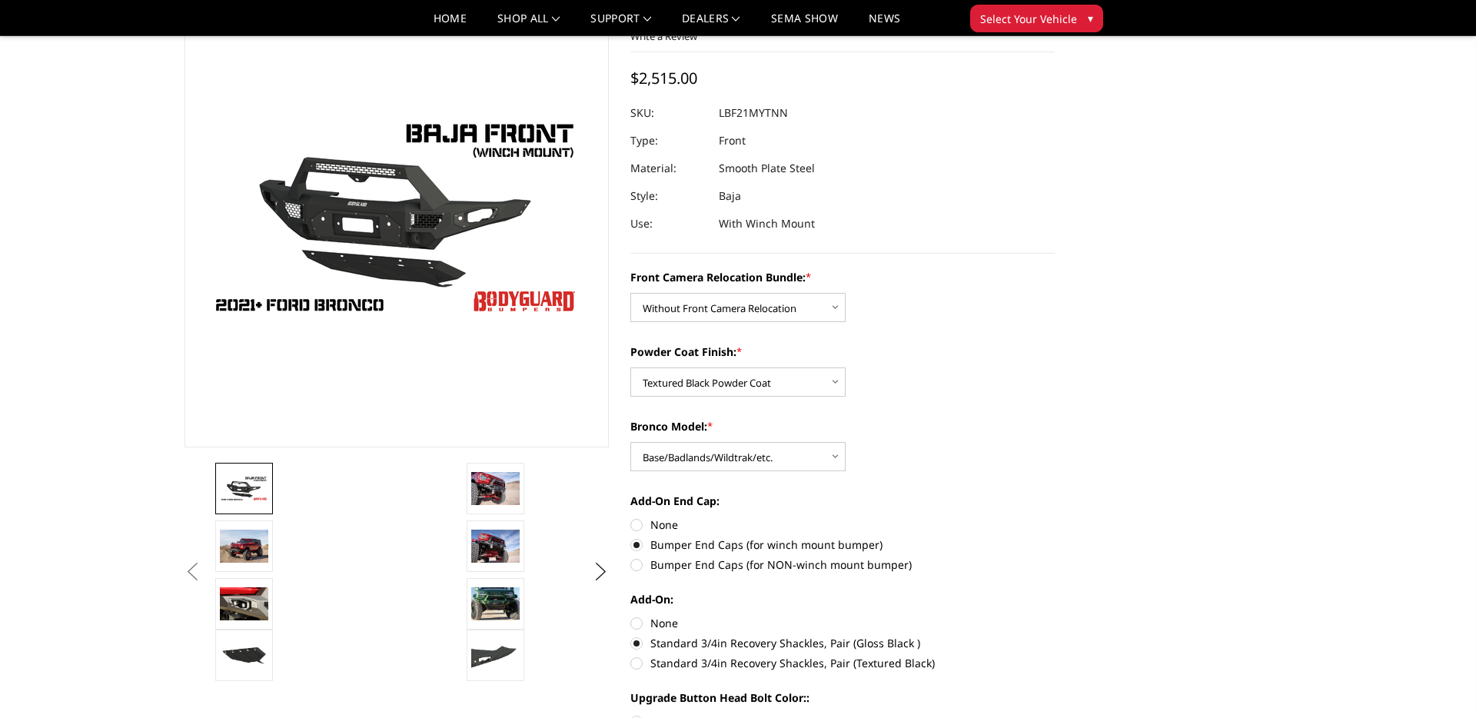
click at [670, 667] on label "Standard 3/4in Recovery Shackles, Pair (Textured Black)" at bounding box center [842, 663] width 424 height 16
click at [1055, 636] on input "Standard 3/4in Recovery Shackles, Pair (Textured Black)" at bounding box center [1055, 635] width 1 height 1
radio input "true"
click at [507, 548] on img at bounding box center [495, 546] width 48 height 32
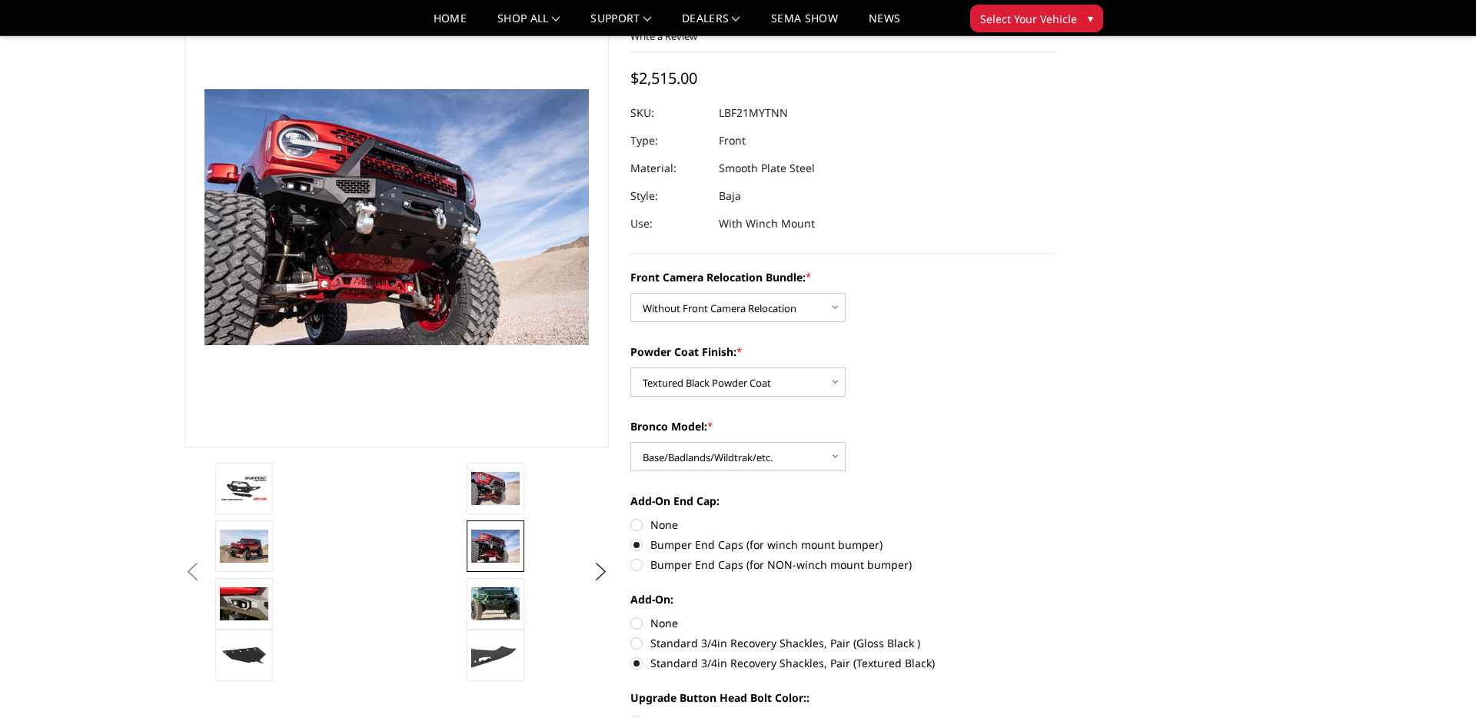
scroll to position [72, 0]
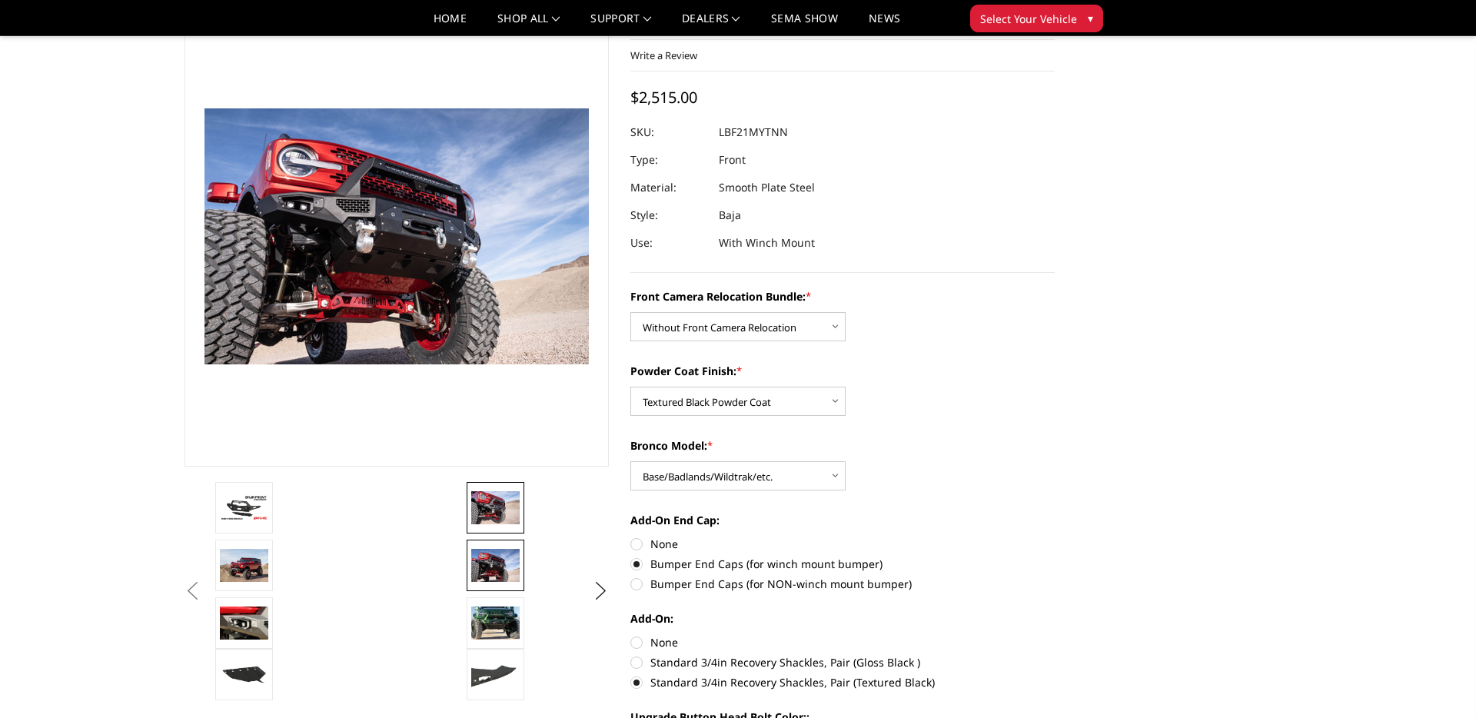
click at [487, 505] on img at bounding box center [495, 507] width 48 height 32
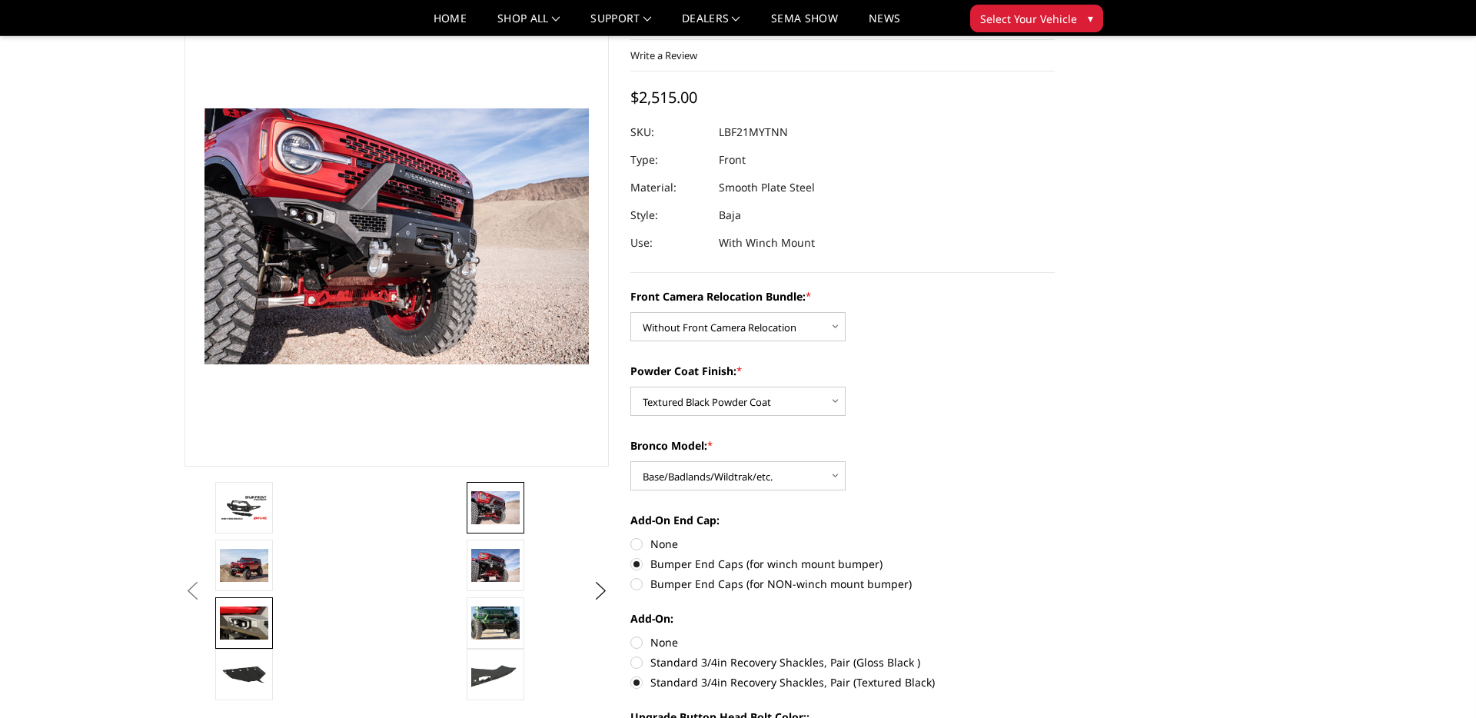
click at [241, 631] on img at bounding box center [244, 623] width 48 height 32
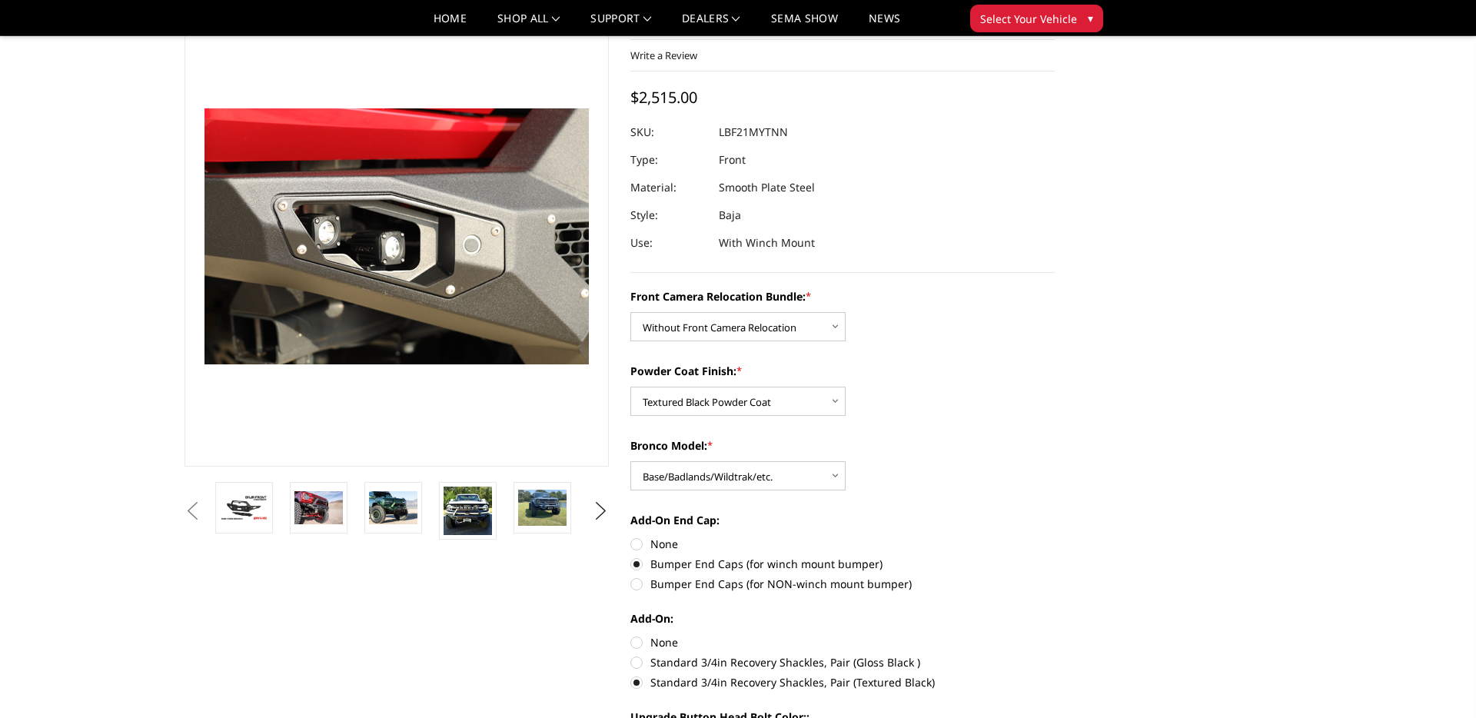
click at [397, 508] on img at bounding box center [393, 507] width 48 height 32
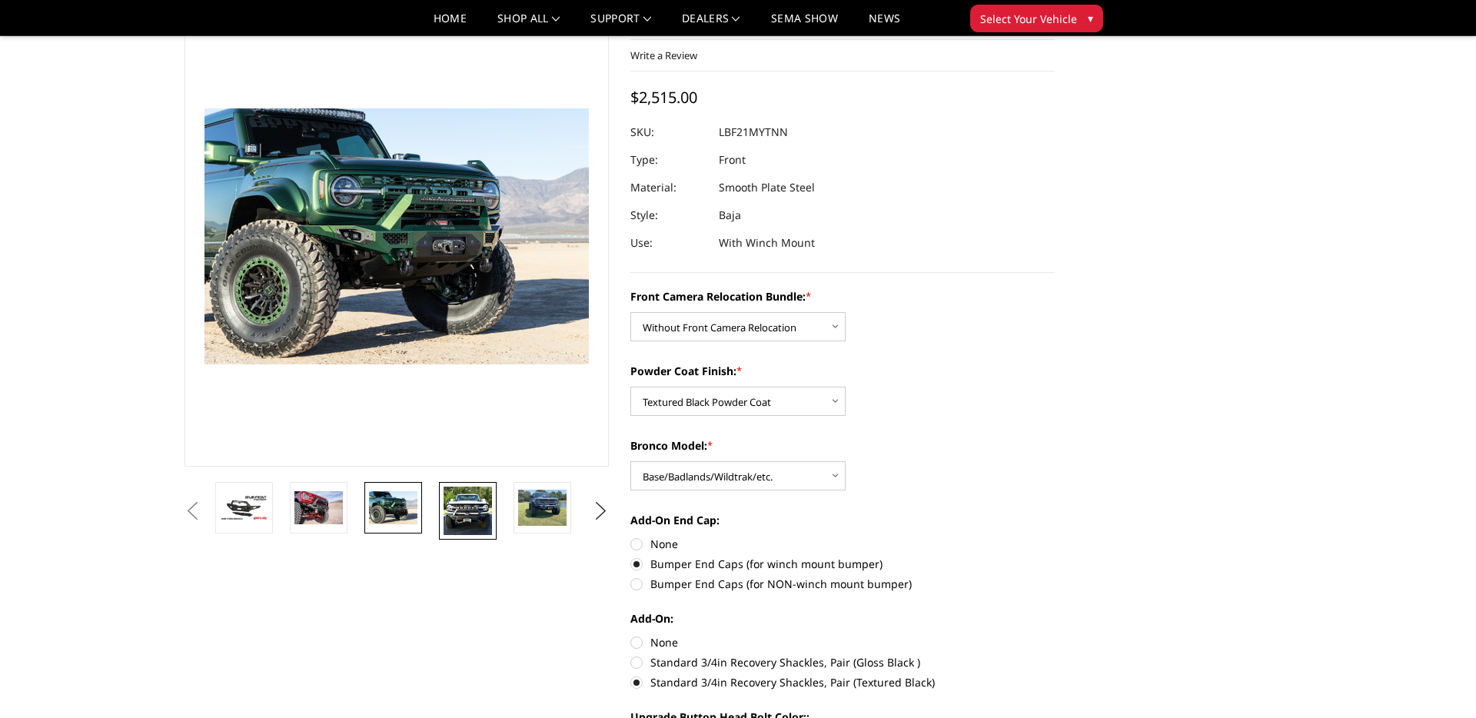
click at [468, 513] on img at bounding box center [468, 511] width 48 height 48
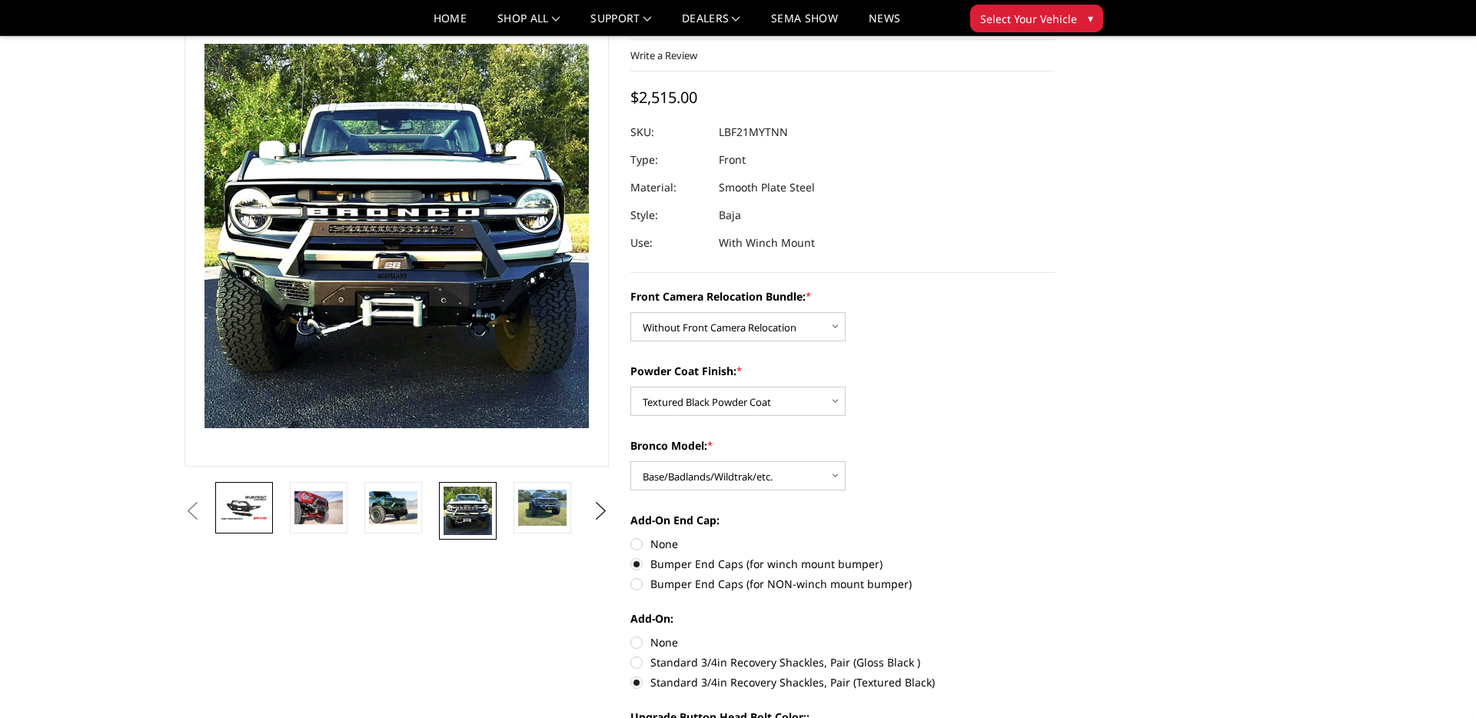
click at [253, 513] on img at bounding box center [244, 507] width 48 height 27
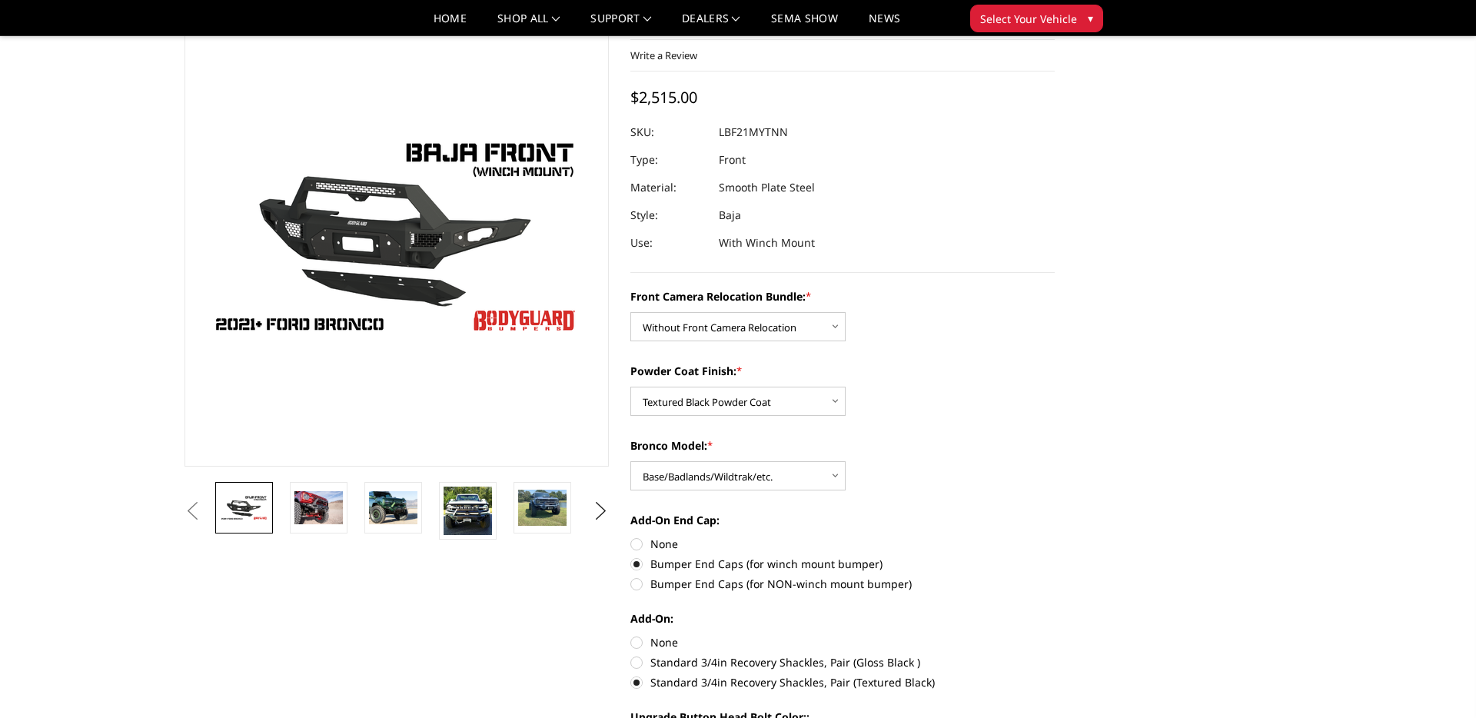
click at [198, 511] on button "Previous" at bounding box center [192, 511] width 23 height 23
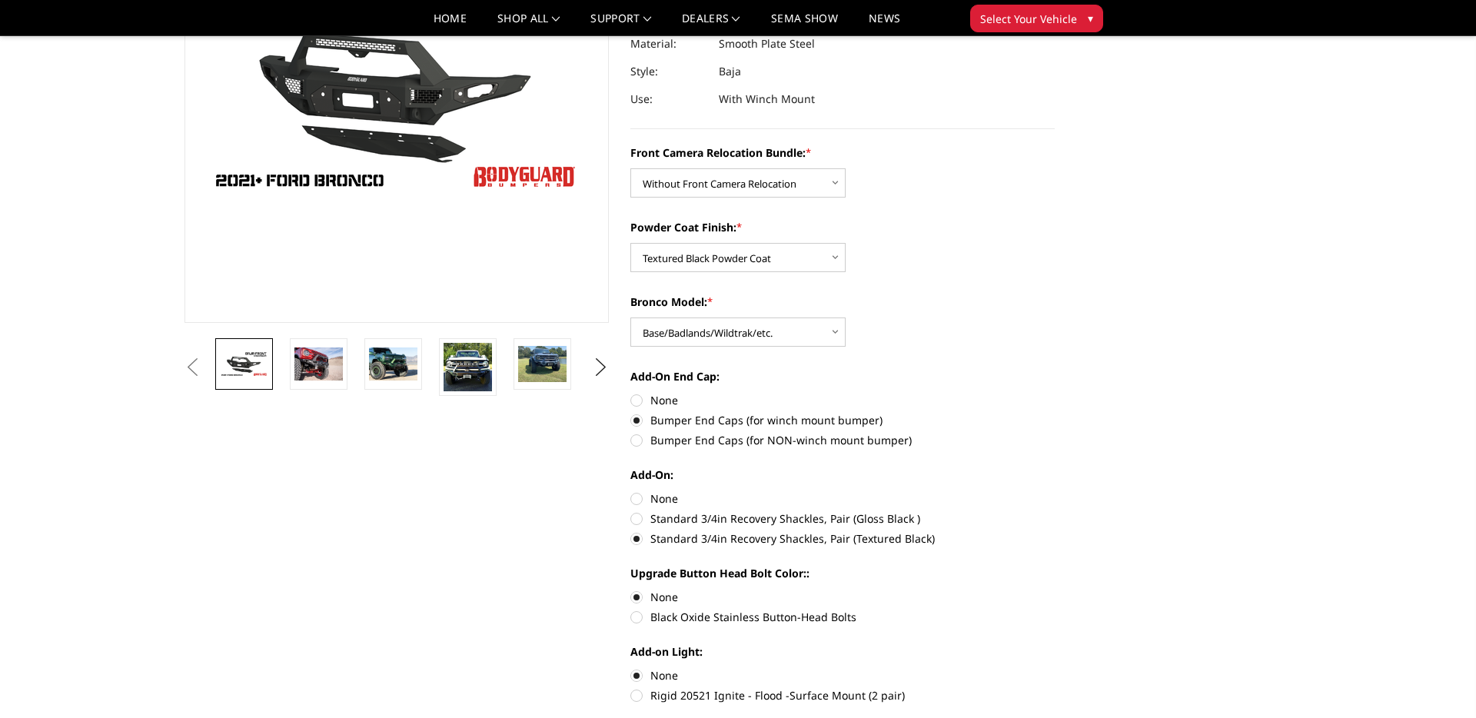
scroll to position [217, 0]
click at [693, 338] on select "Choose Options Raptor Base/Badlands/Wildtrak/etc." at bounding box center [737, 331] width 215 height 29
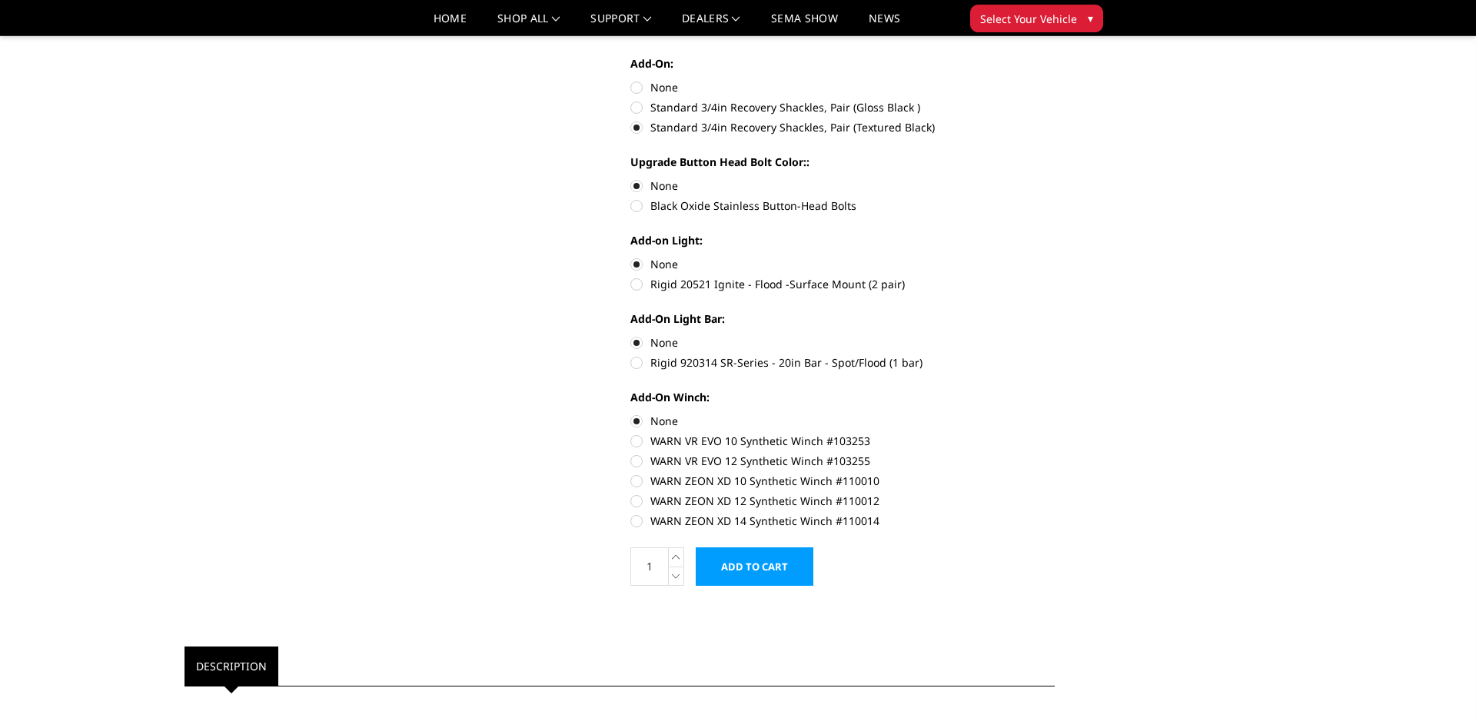
scroll to position [629, 0]
click at [642, 80] on label "None" at bounding box center [842, 86] width 424 height 16
click at [631, 78] on input "None" at bounding box center [630, 78] width 1 height 1
radio input "true"
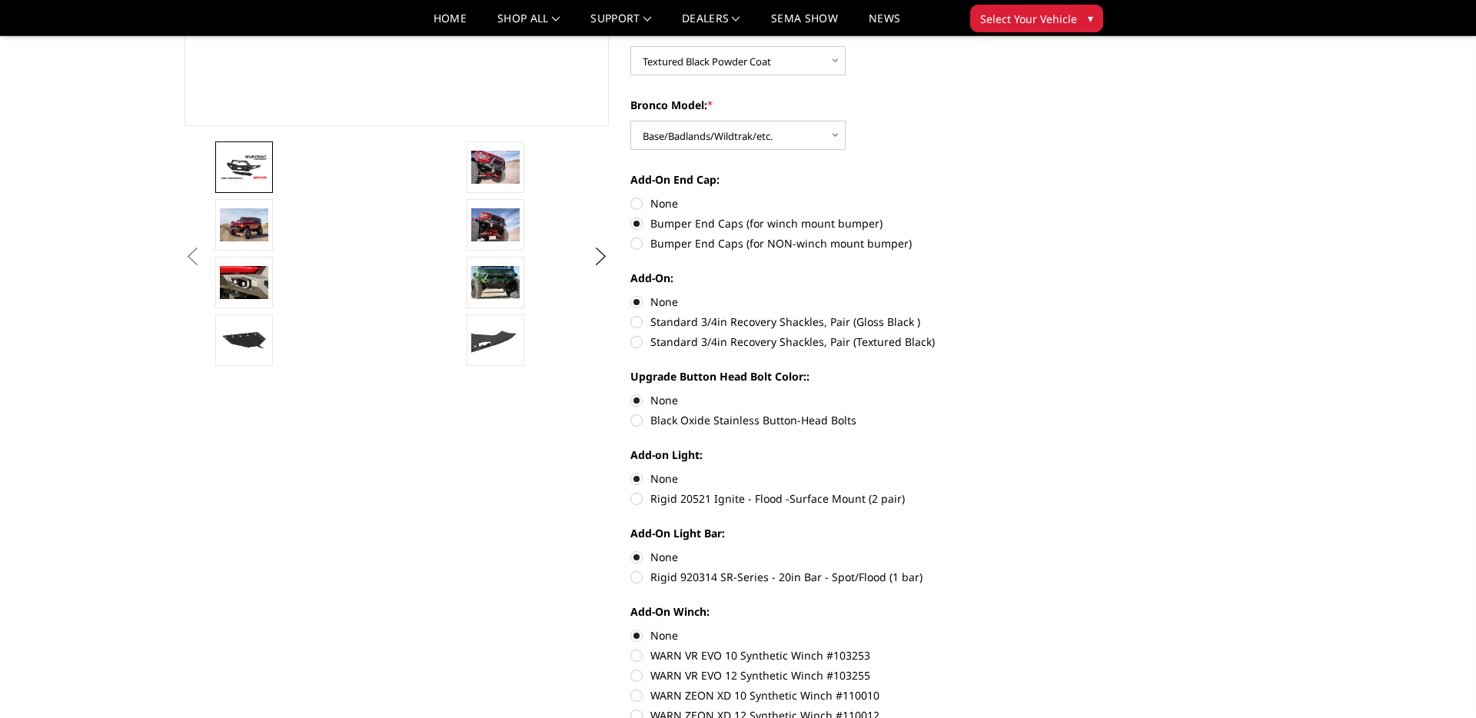
scroll to position [414, 0]
click at [713, 413] on label "Black Oxide Stainless Button-Head Bolts" at bounding box center [842, 418] width 424 height 16
click at [1055, 391] on input "Black Oxide Stainless Button-Head Bolts" at bounding box center [1055, 391] width 1 height 1
radio input "true"
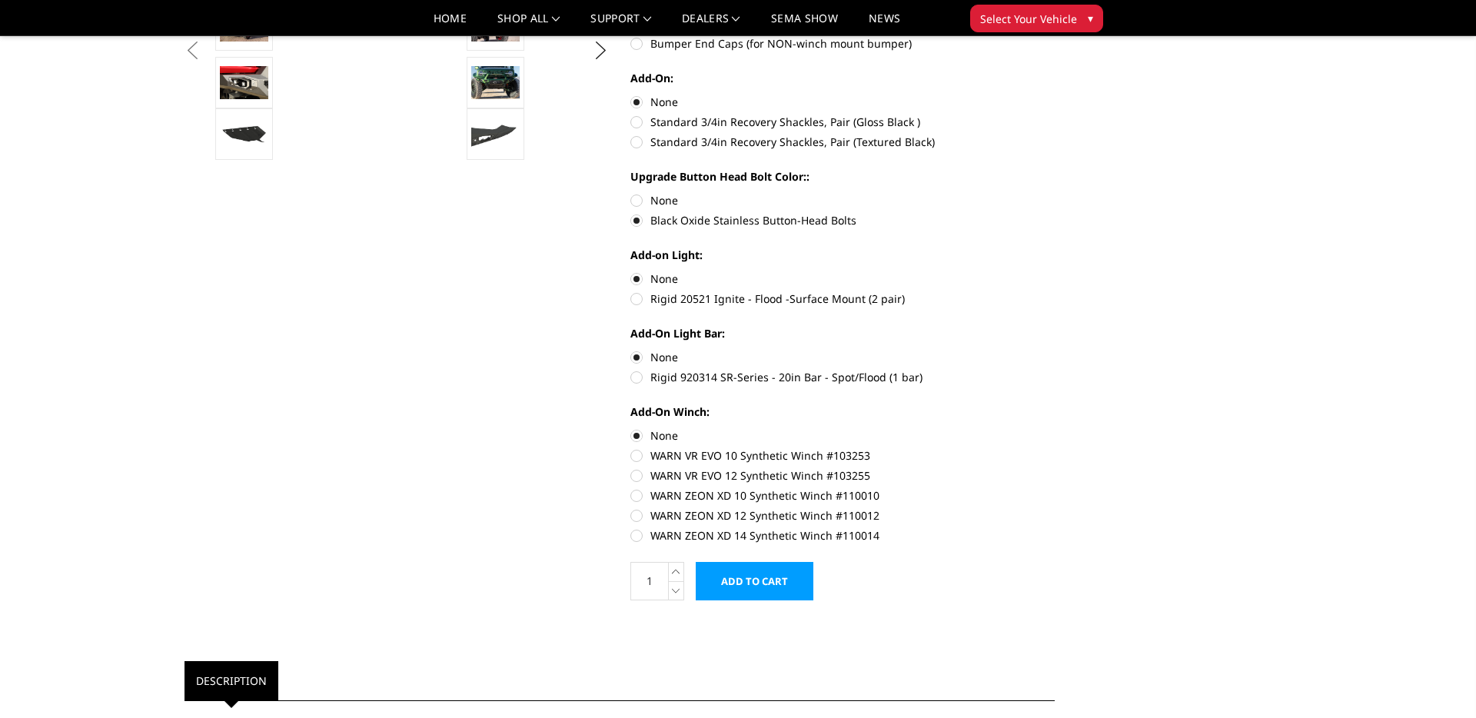
scroll to position [0, 0]
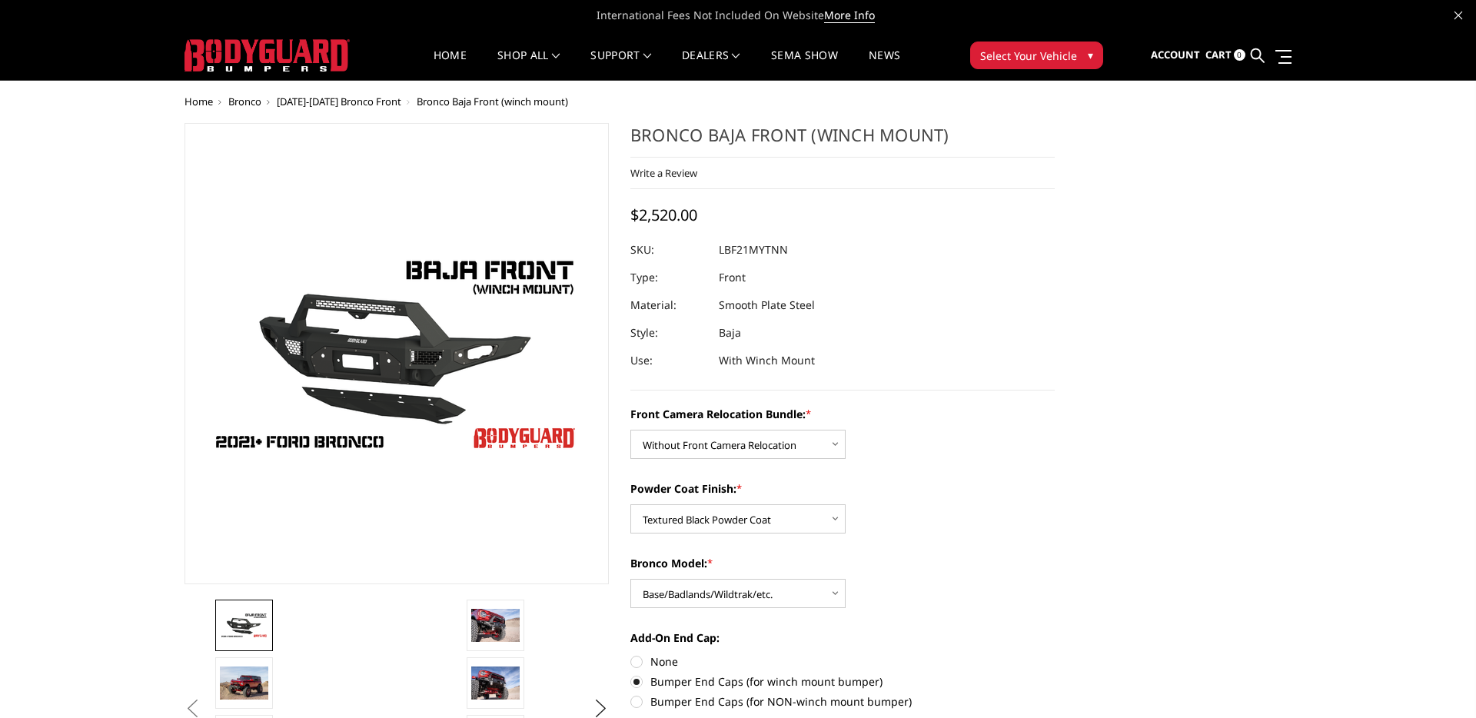
drag, startPoint x: 791, startPoint y: 248, endPoint x: 732, endPoint y: 248, distance: 59.2
click at [732, 248] on dl "SKU: LBF21MYTNN UPC: Type: Front Material: Smooth Plate Steel Style: Baja Use: …" at bounding box center [842, 305] width 424 height 138
drag, startPoint x: 958, startPoint y: 135, endPoint x: 613, endPoint y: 131, distance: 344.4
